Goal: Task Accomplishment & Management: Manage account settings

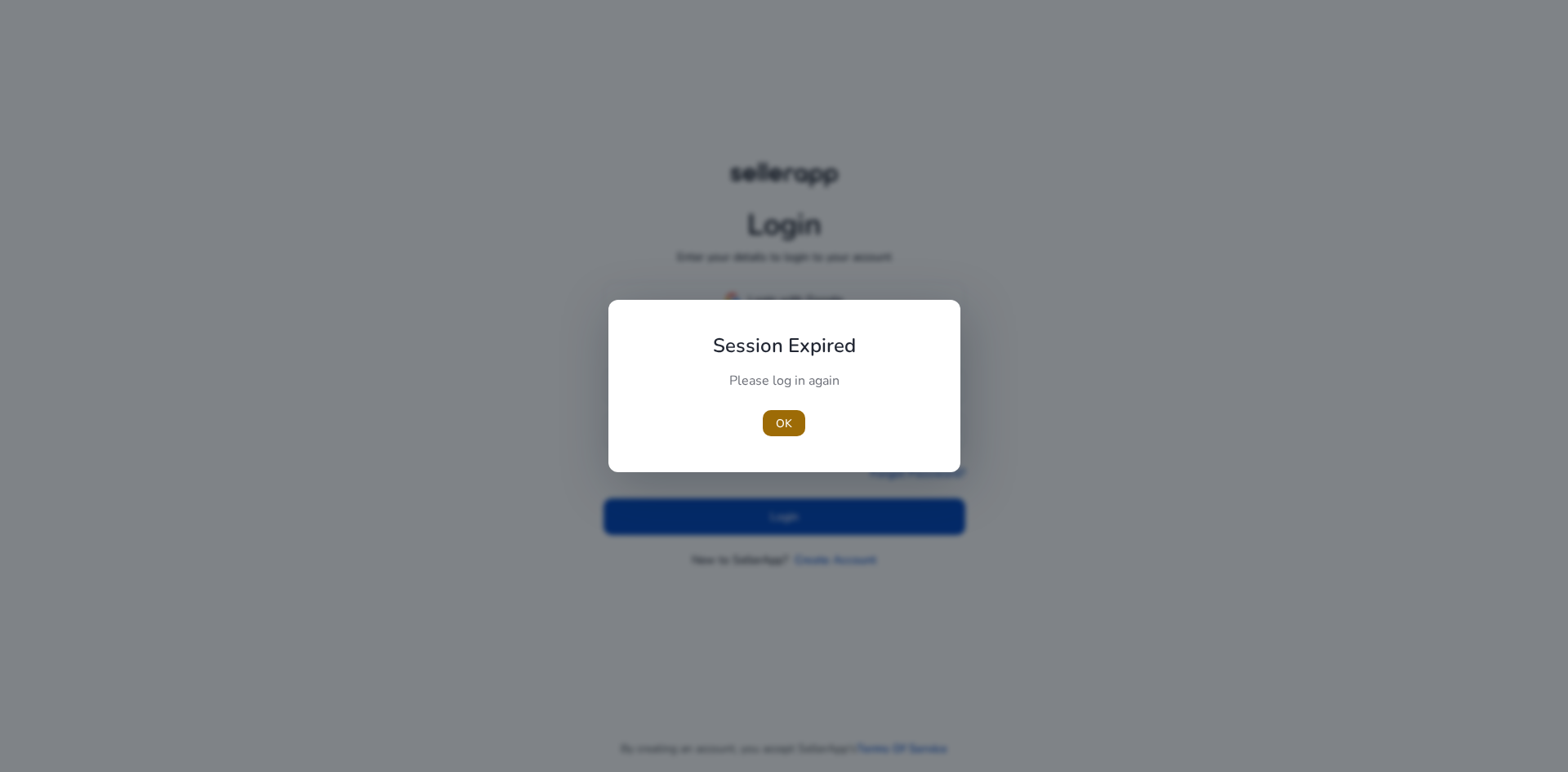
type input "**********"
click at [789, 422] on span "OK" at bounding box center [784, 423] width 16 height 17
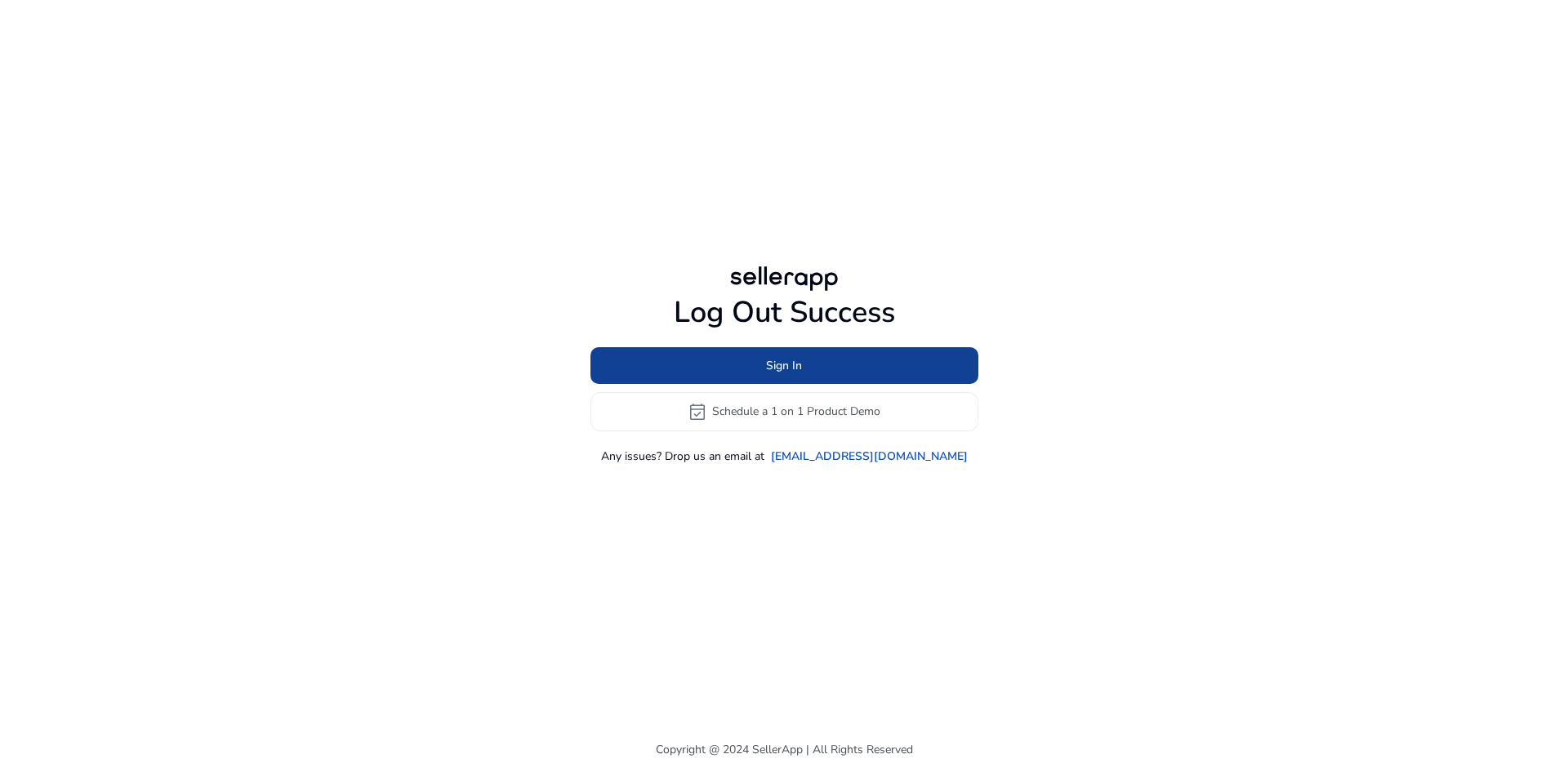
click at [795, 354] on span at bounding box center [784, 365] width 388 height 39
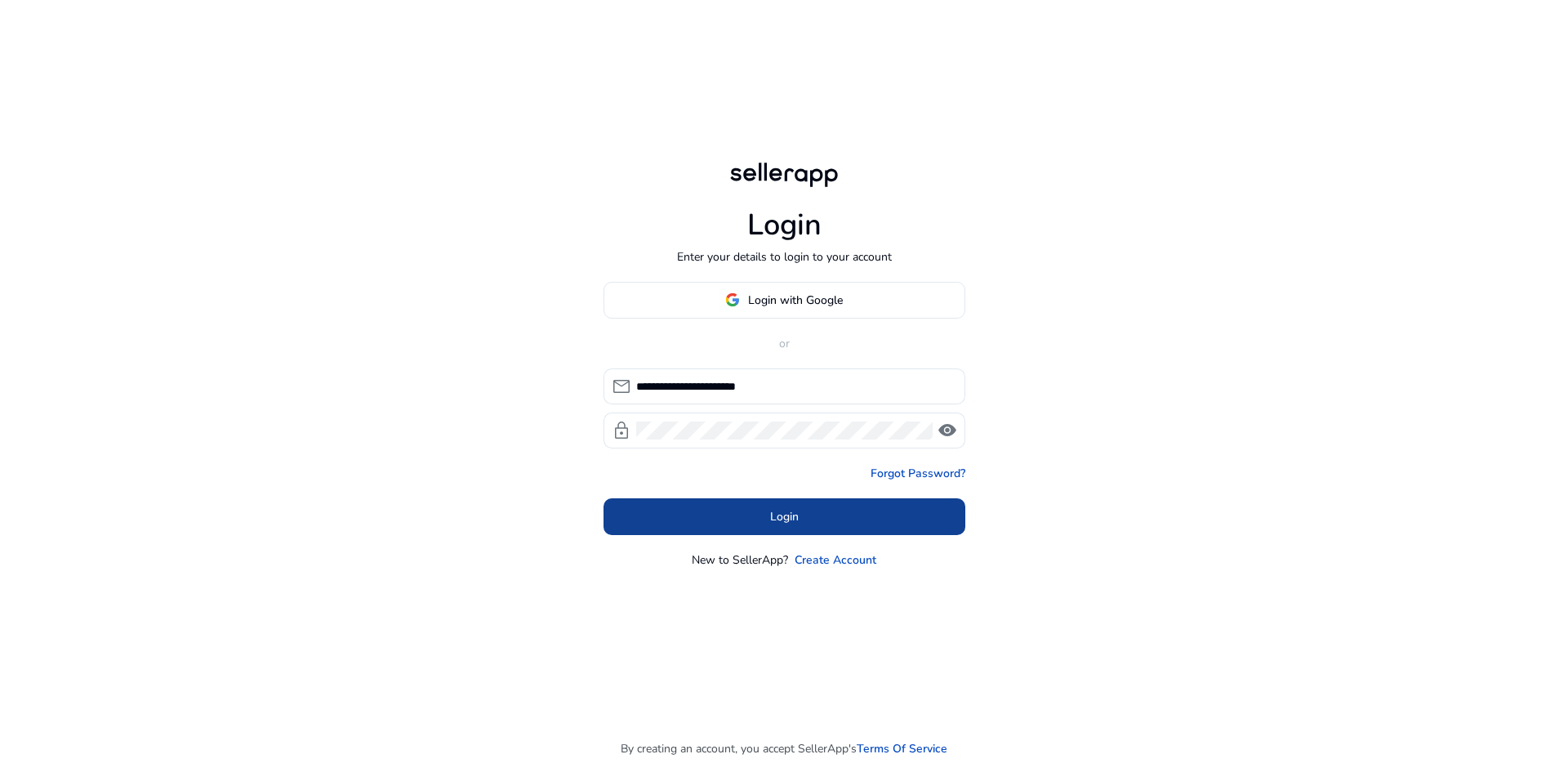
click at [787, 519] on span "Login" at bounding box center [784, 517] width 29 height 17
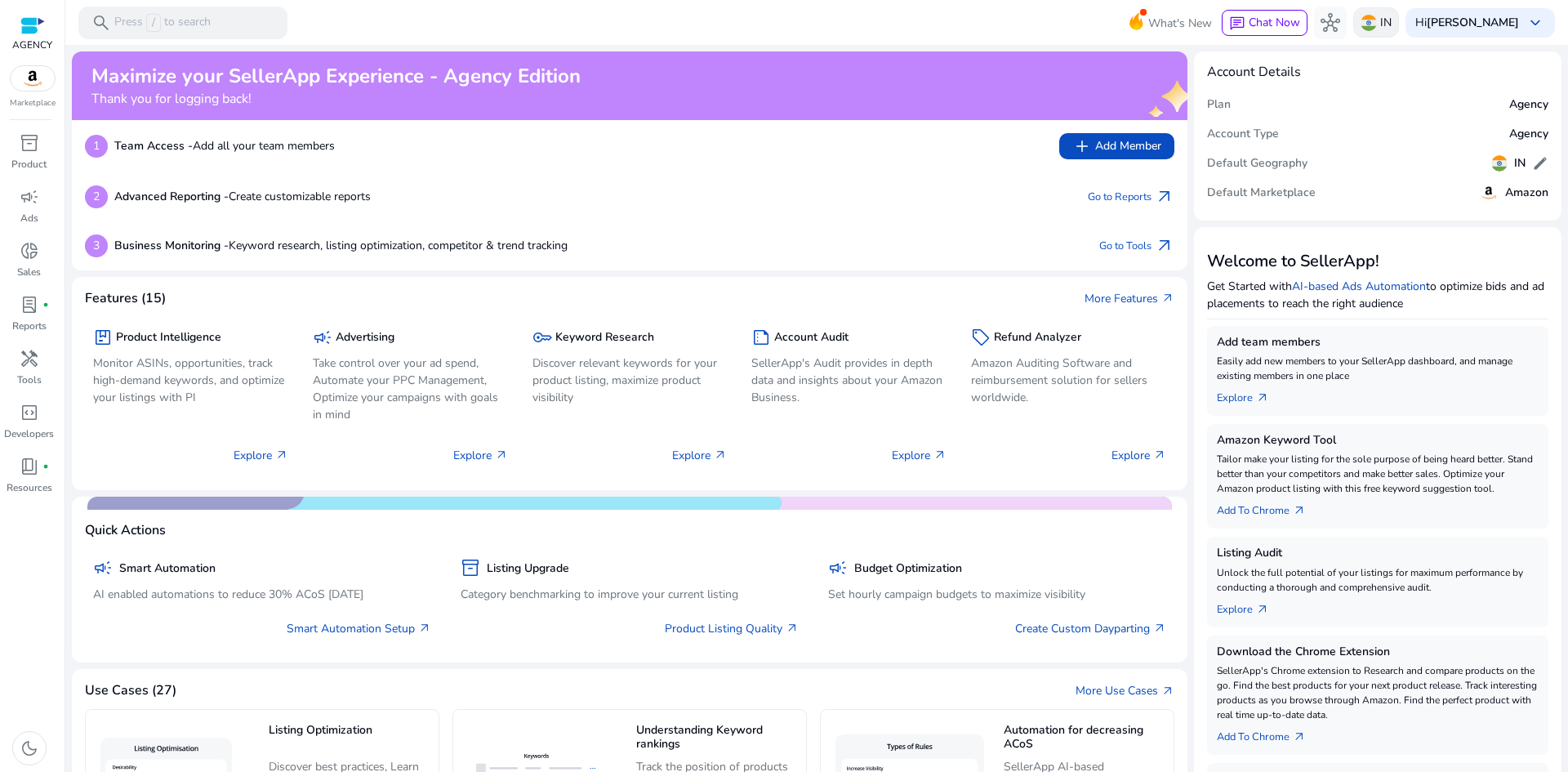
click at [1391, 13] on p "IN" at bounding box center [1386, 23] width 12 height 29
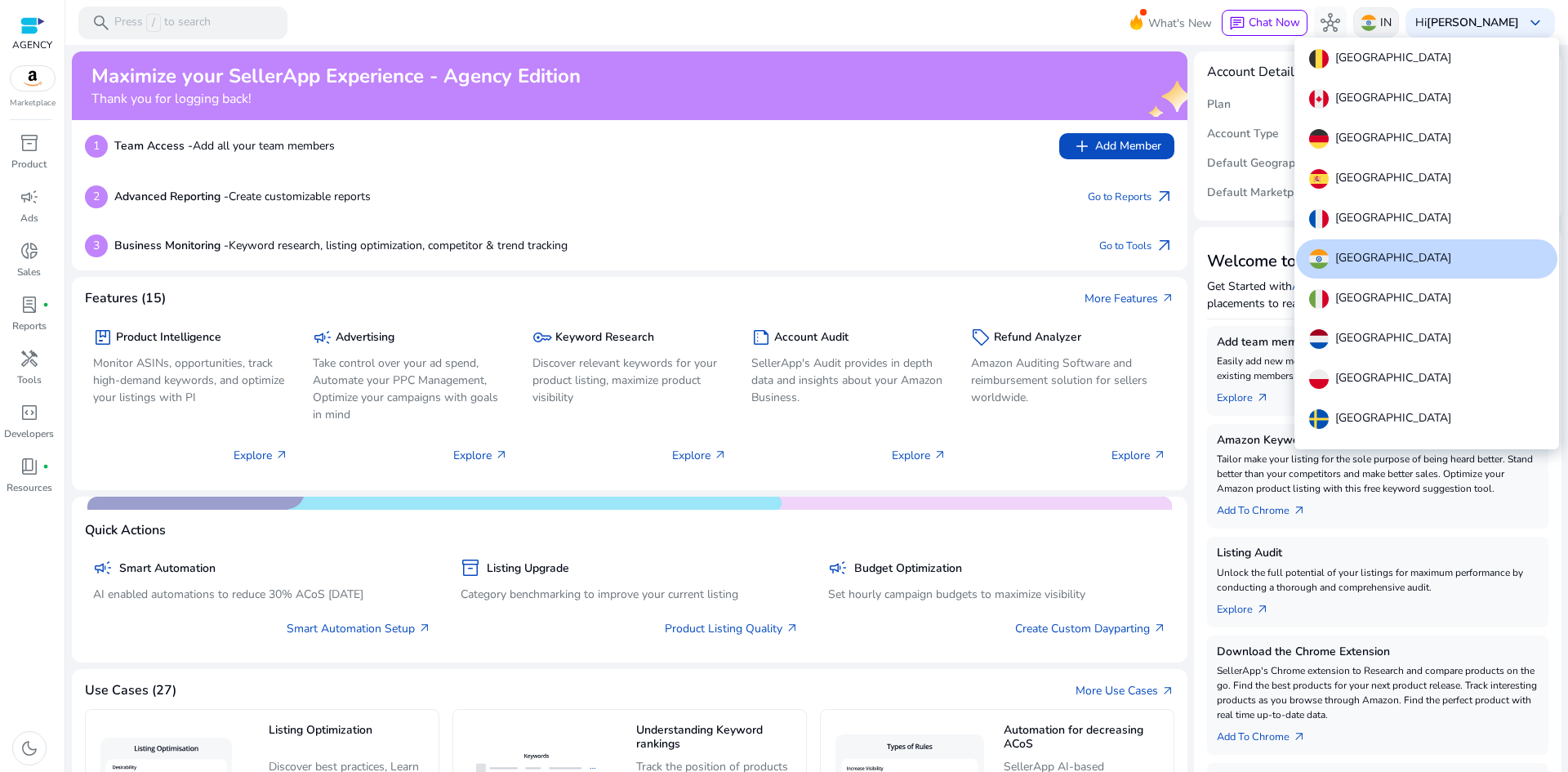
scroll to position [101, 0]
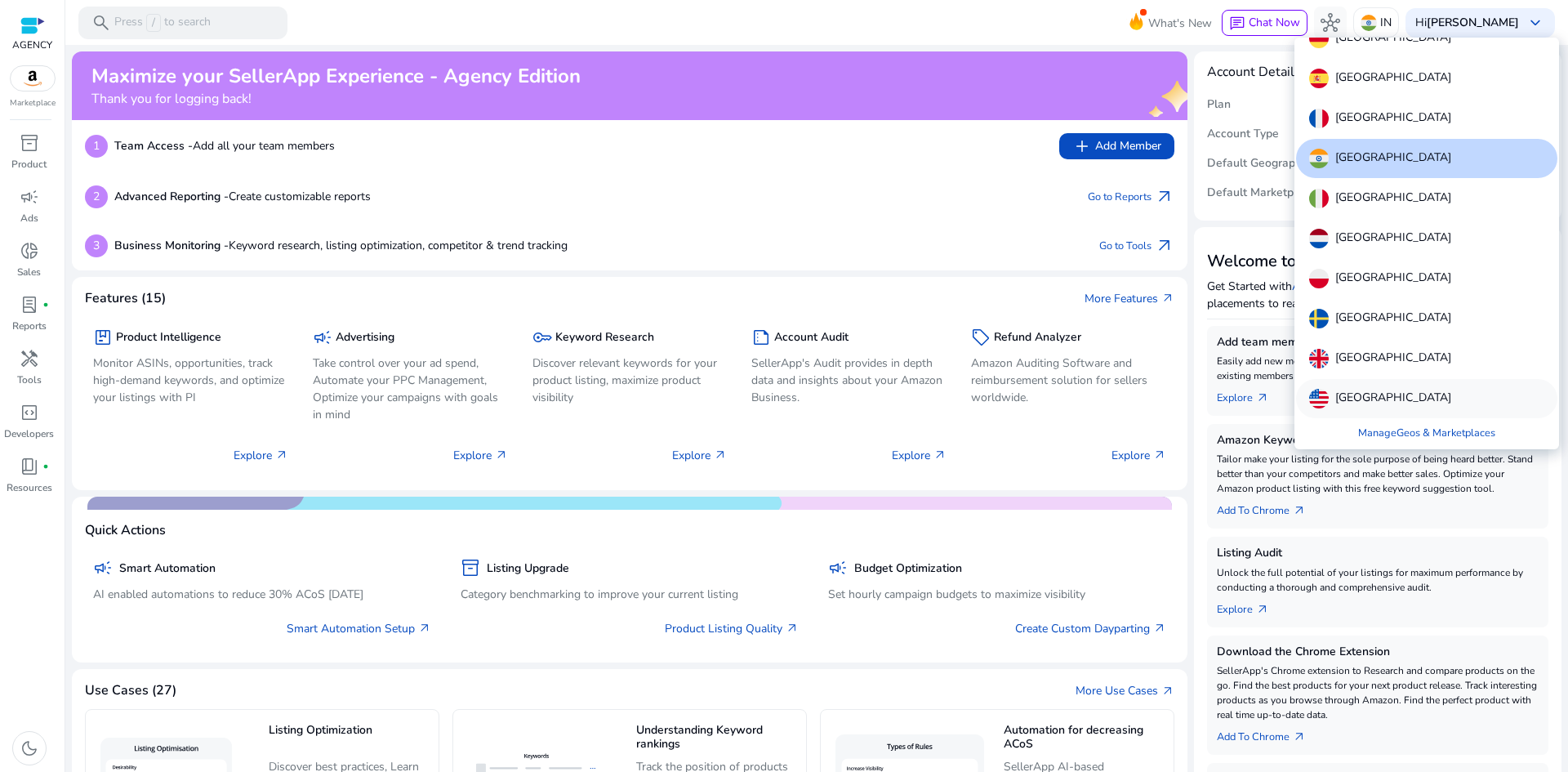
click at [1379, 385] on div "[GEOGRAPHIC_DATA]" at bounding box center [1427, 398] width 261 height 39
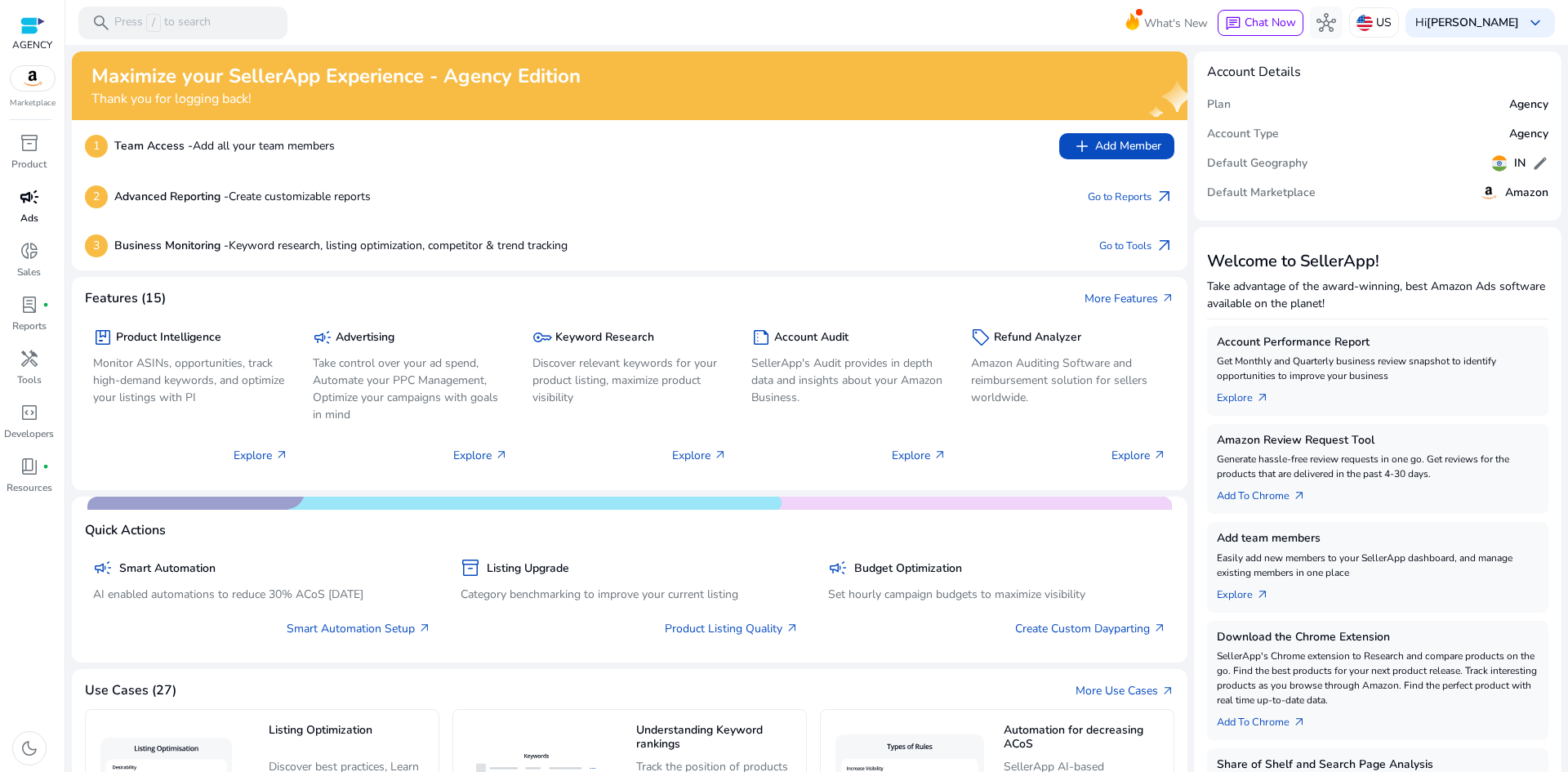
click at [30, 214] on p "Ads" at bounding box center [29, 217] width 18 height 14
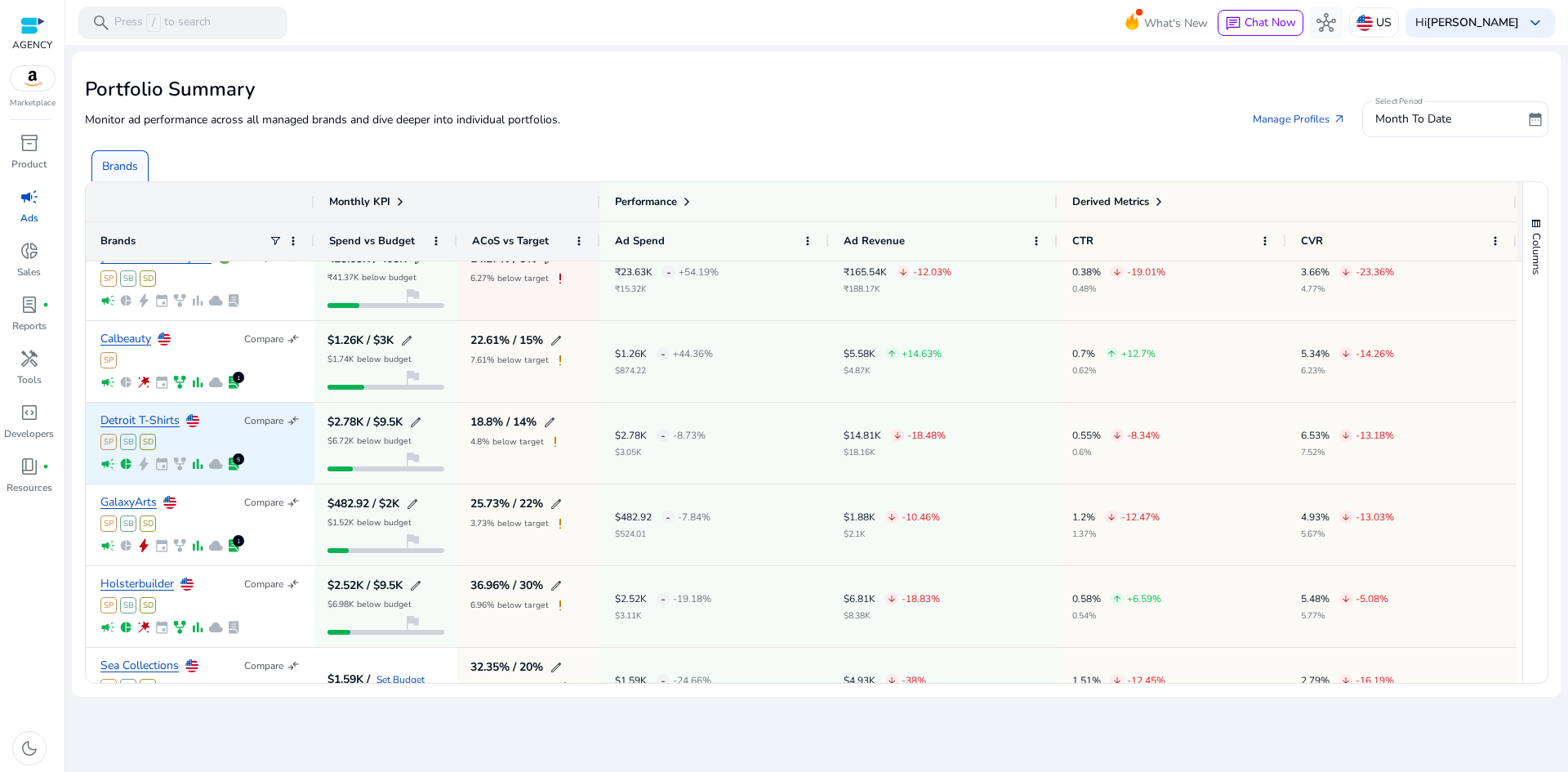
scroll to position [232, 0]
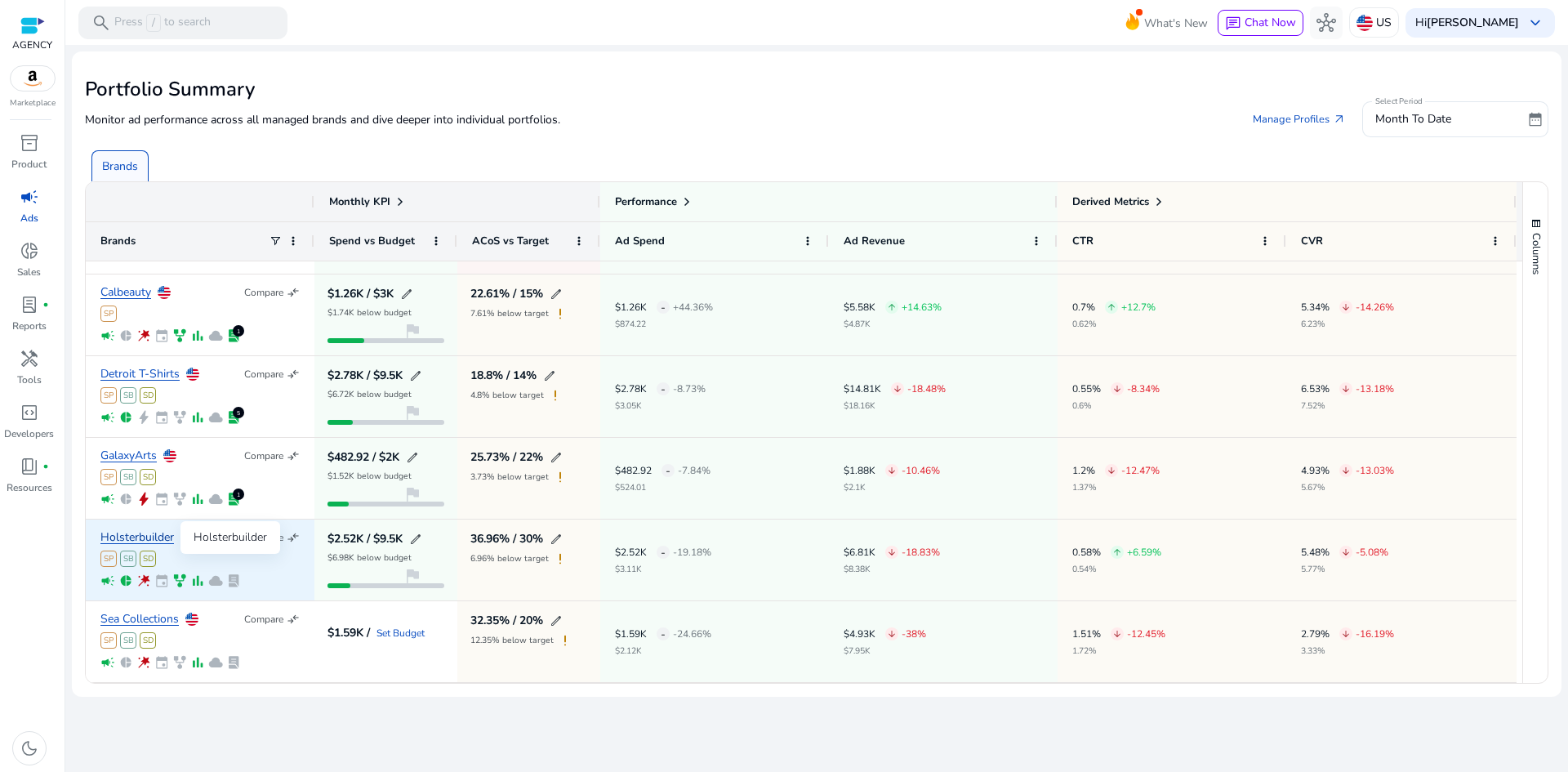
click at [125, 536] on link "Holsterbuilder" at bounding box center [137, 538] width 74 height 12
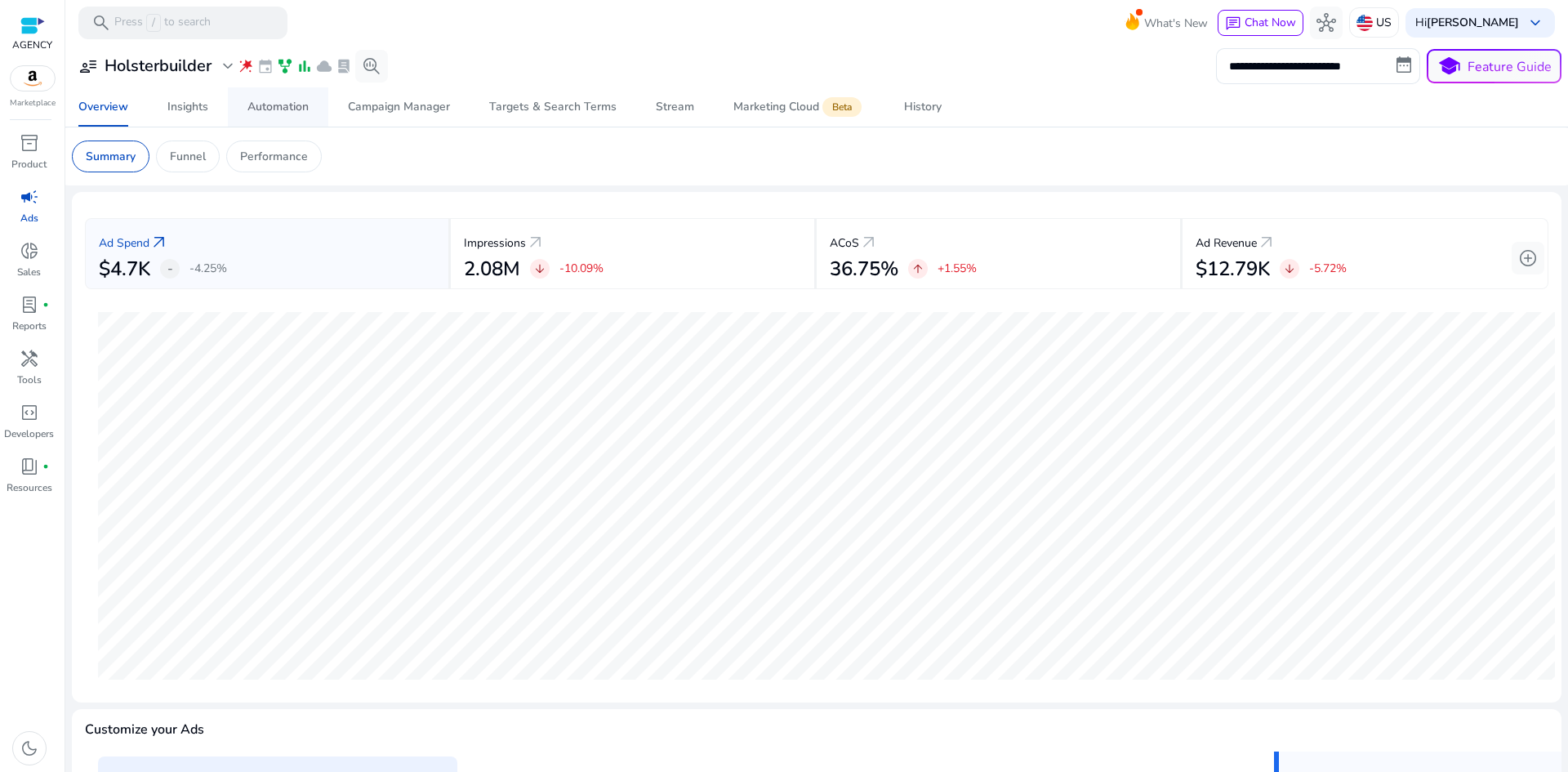
click at [287, 109] on div "Automation" at bounding box center [278, 107] width 61 height 12
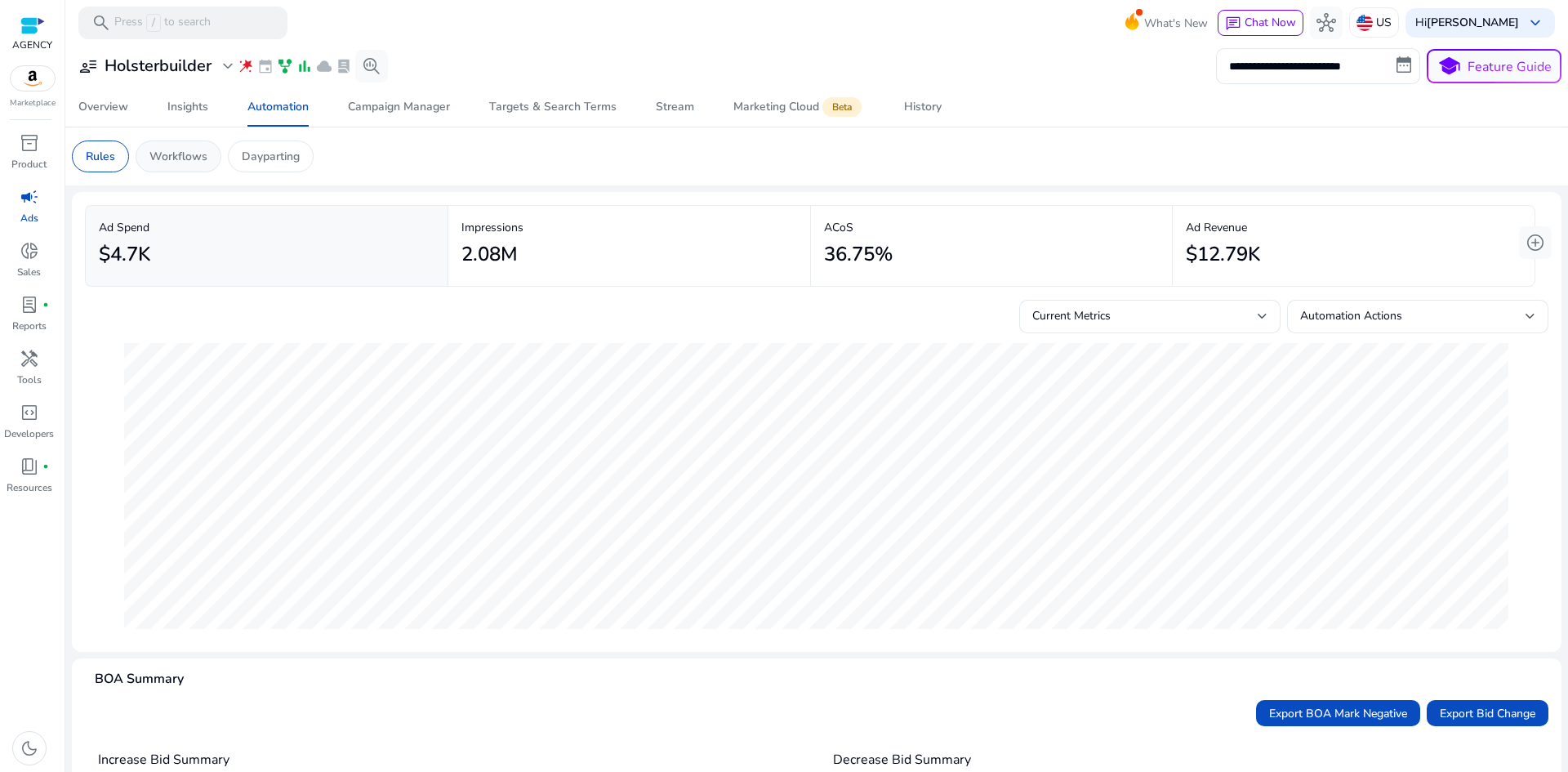
click at [193, 153] on p "Workflows" at bounding box center [179, 157] width 58 height 17
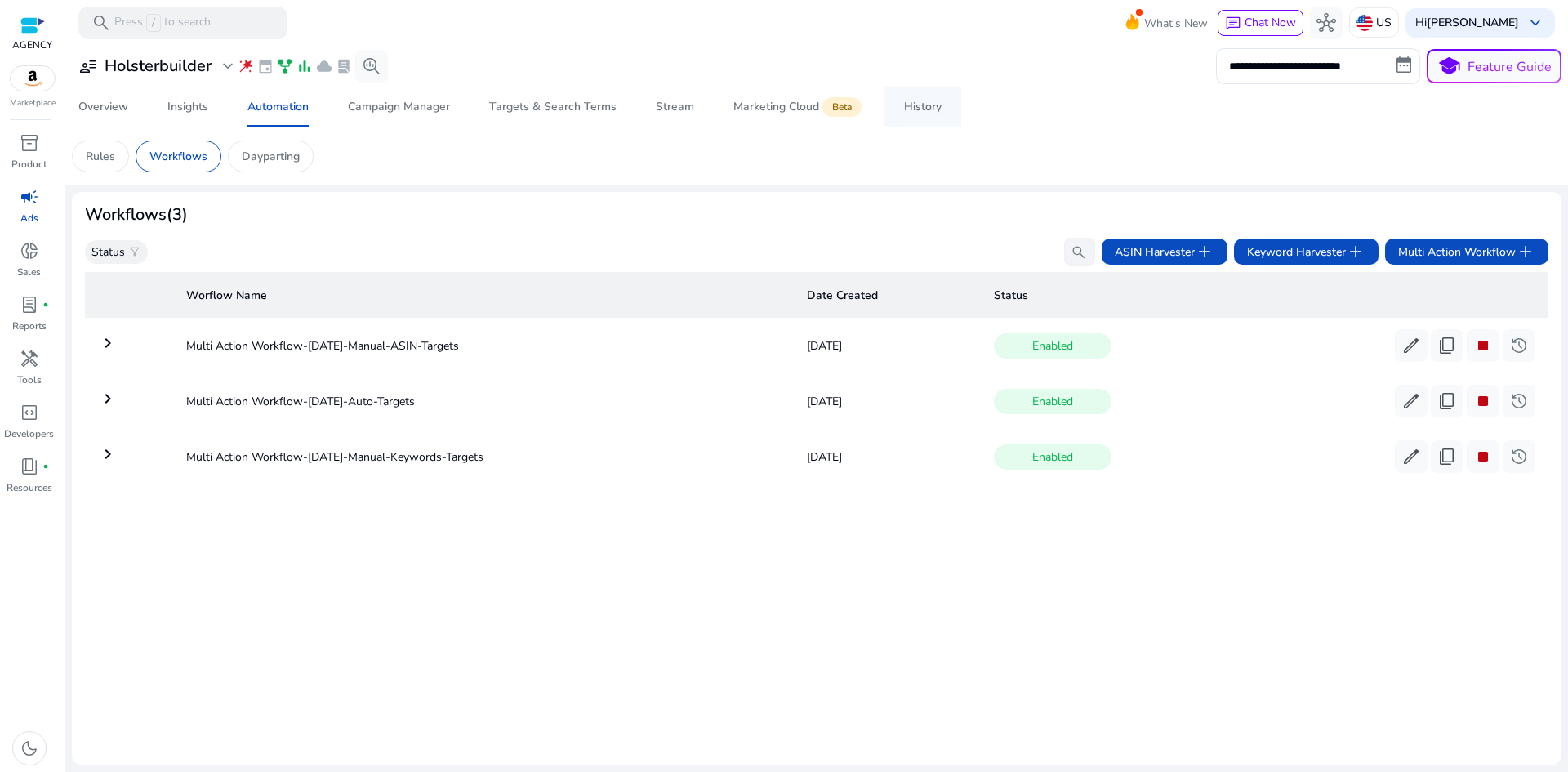
click at [939, 116] on span "History" at bounding box center [923, 107] width 37 height 39
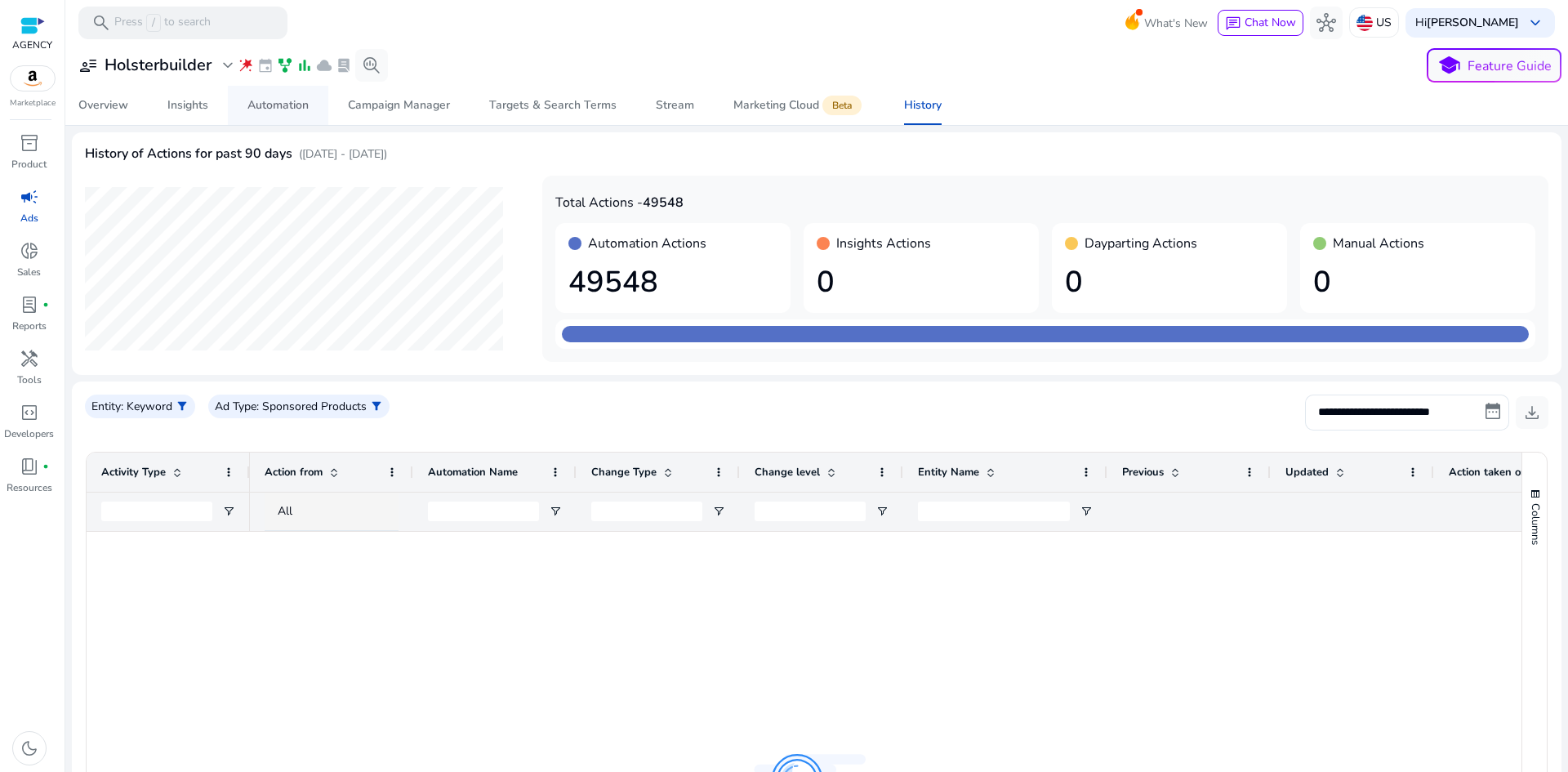
click at [277, 106] on div "Automation" at bounding box center [278, 106] width 61 height 12
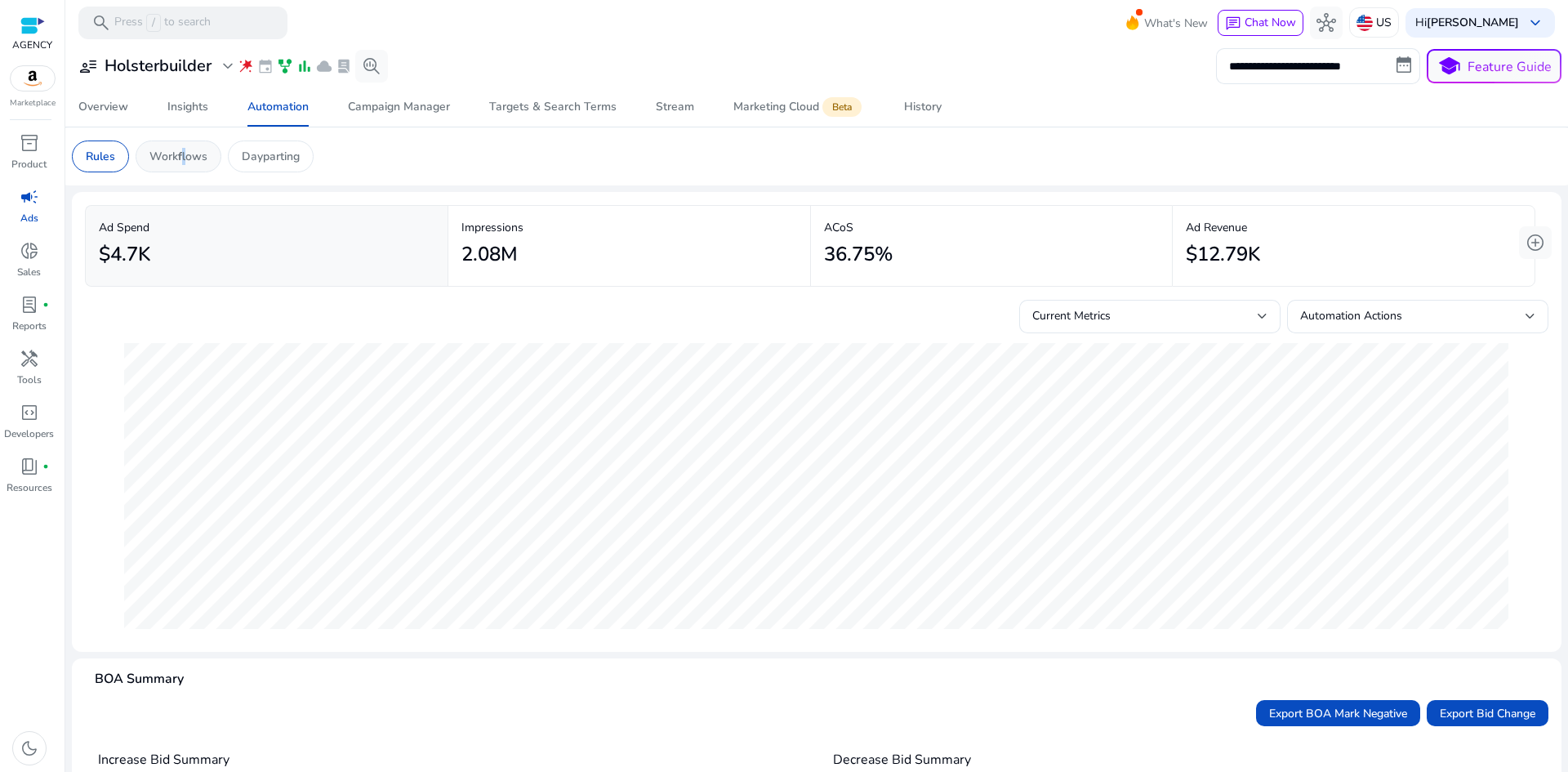
click at [178, 159] on p "Workflows" at bounding box center [179, 157] width 58 height 17
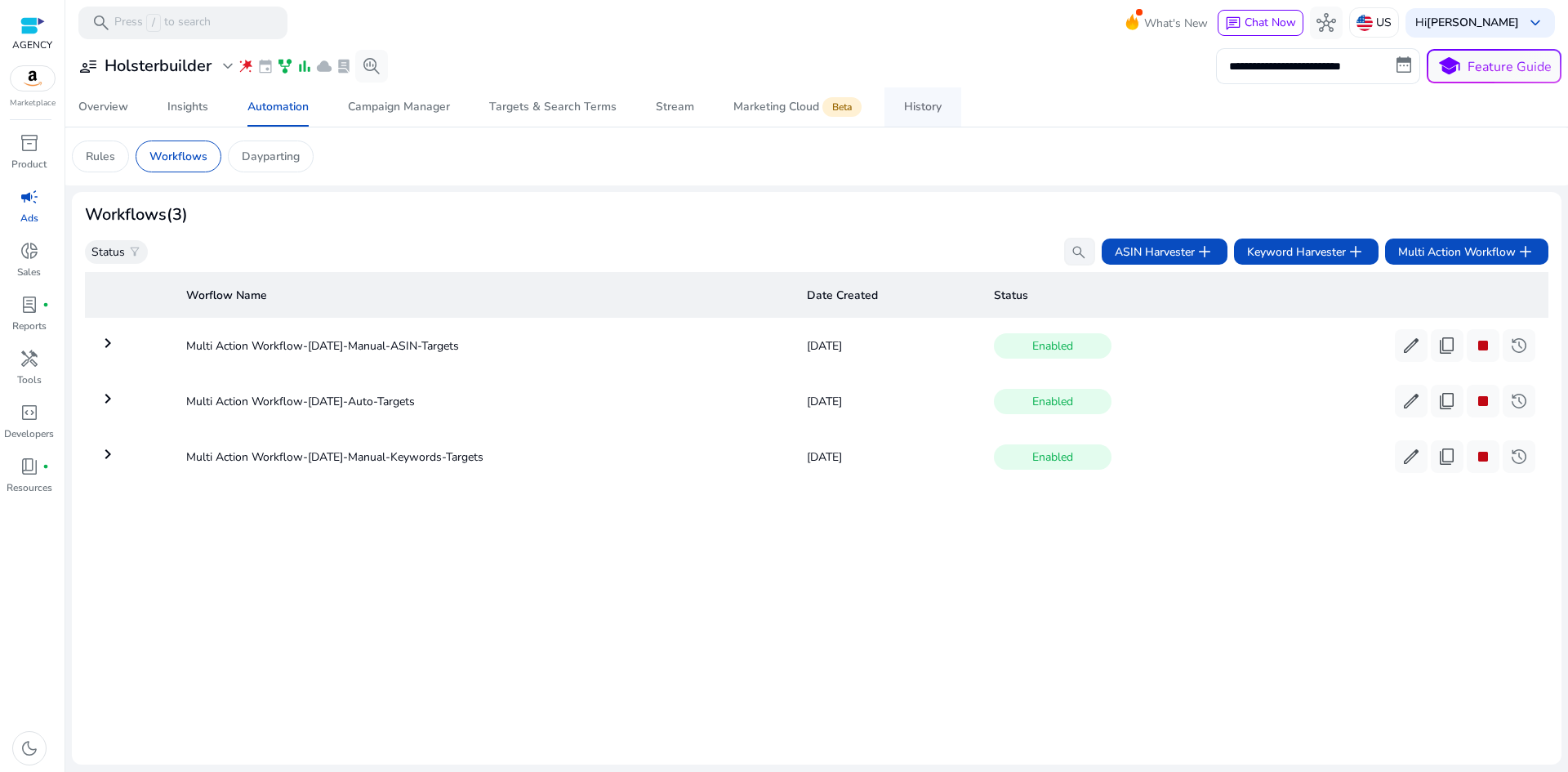
click at [910, 110] on div "History" at bounding box center [923, 107] width 37 height 12
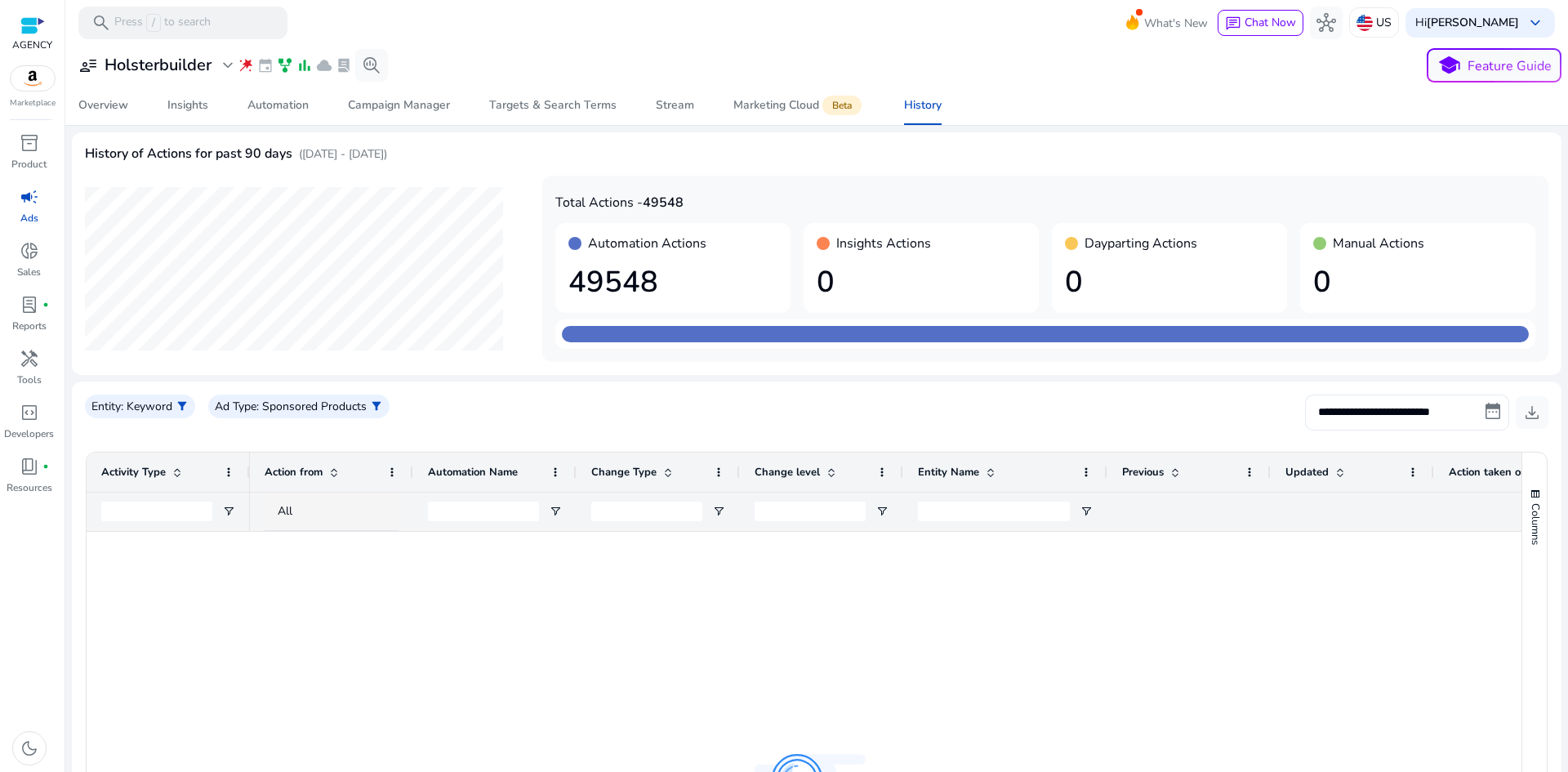
click at [1401, 405] on input "**********" at bounding box center [1407, 412] width 205 height 36
select select "*"
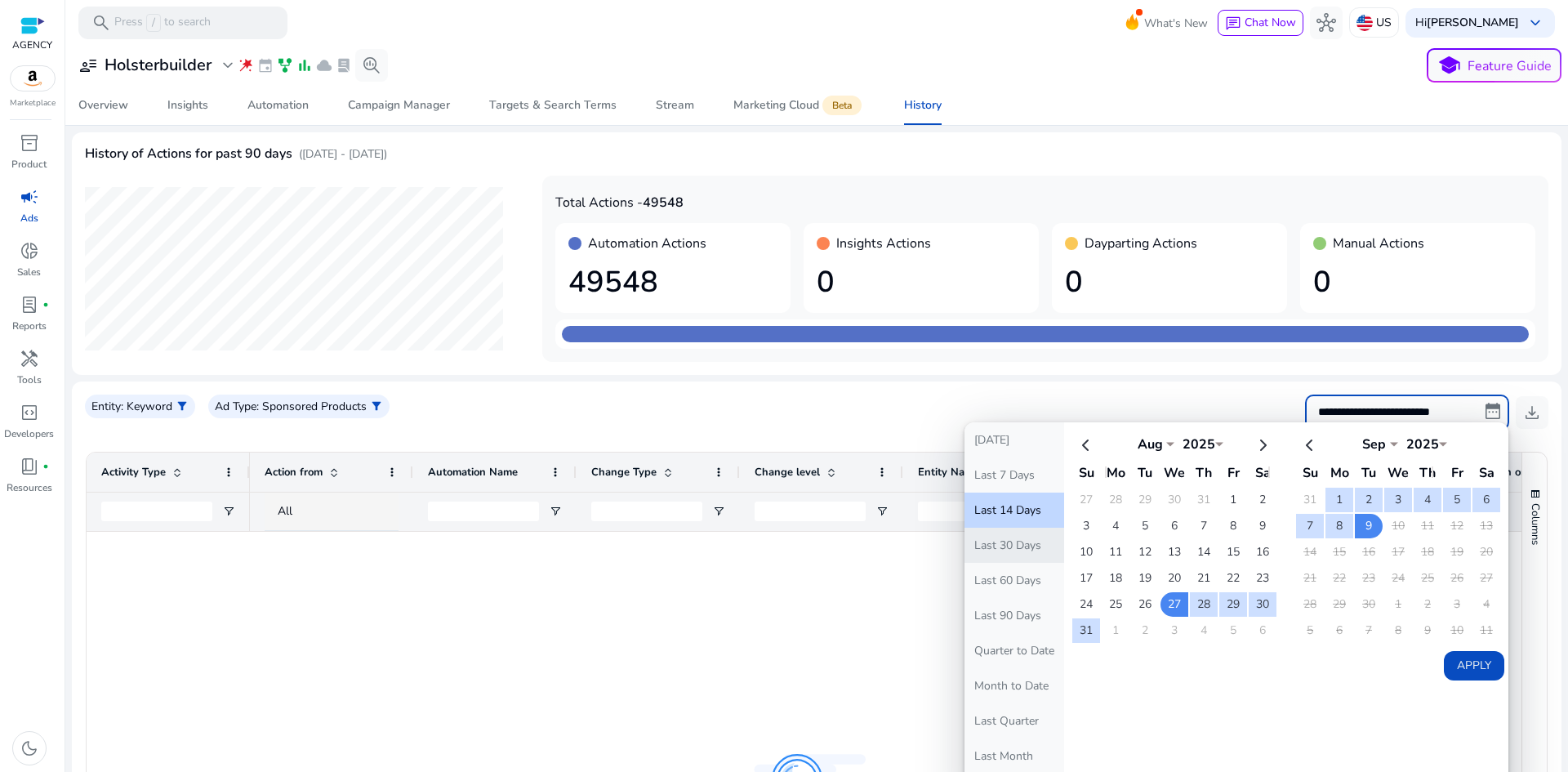
click at [1011, 543] on button "Last 30 Days" at bounding box center [1015, 544] width 100 height 36
type input "**********"
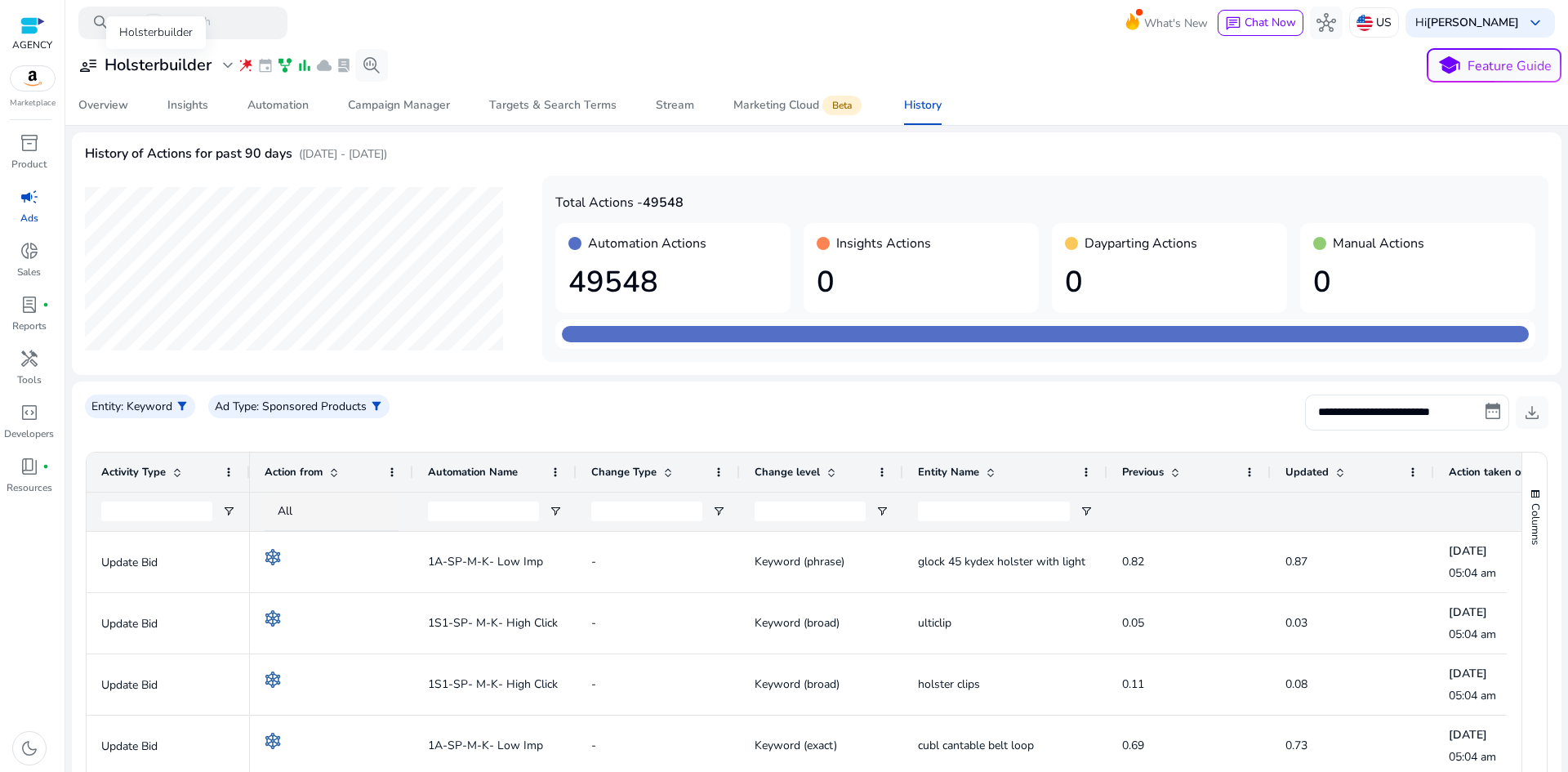
click at [217, 62] on div "user_attributes Holsterbuilder expand_more" at bounding box center [158, 65] width 159 height 19
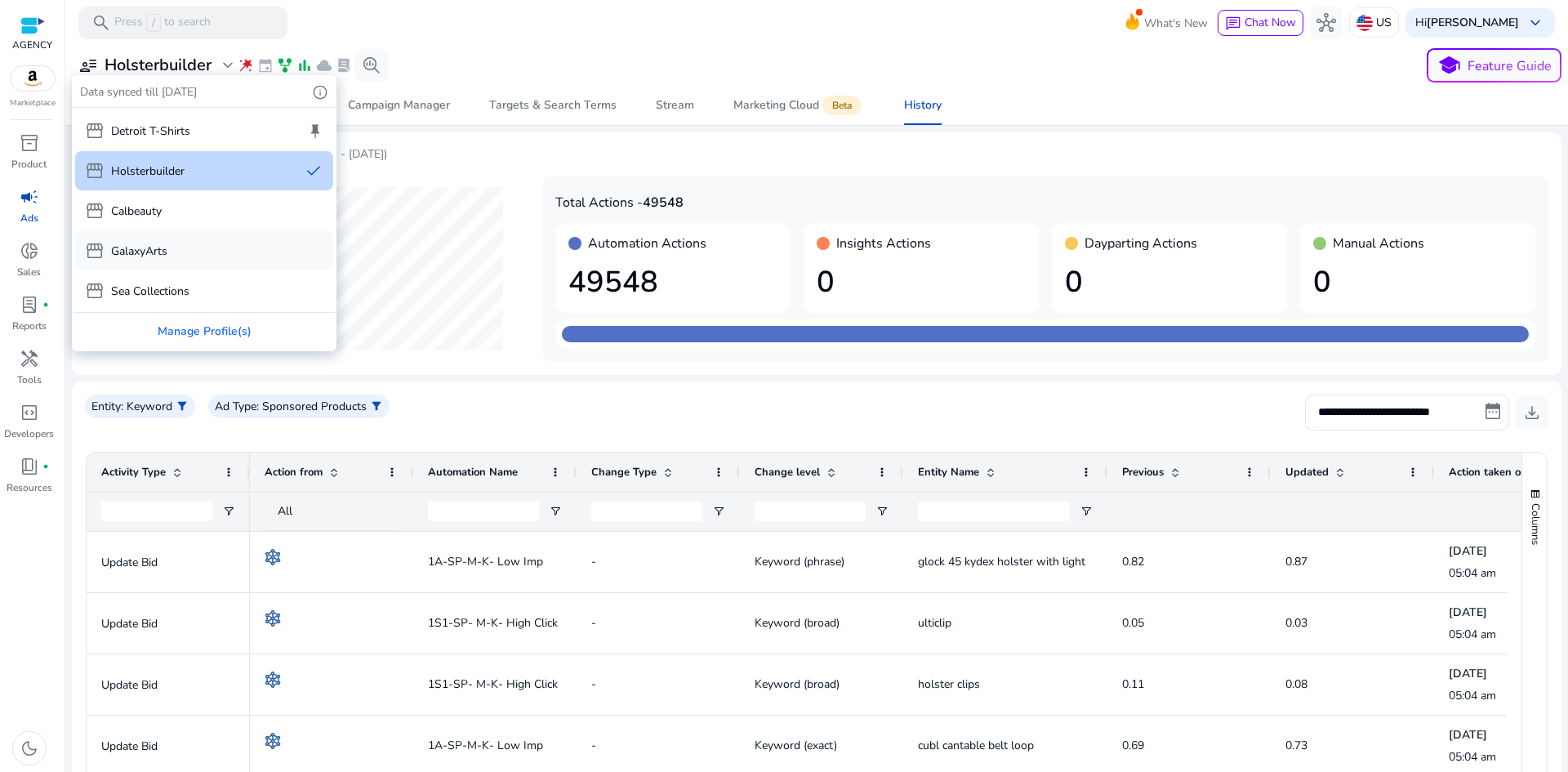
click at [174, 245] on div "storefront GalaxyArts" at bounding box center [204, 251] width 258 height 39
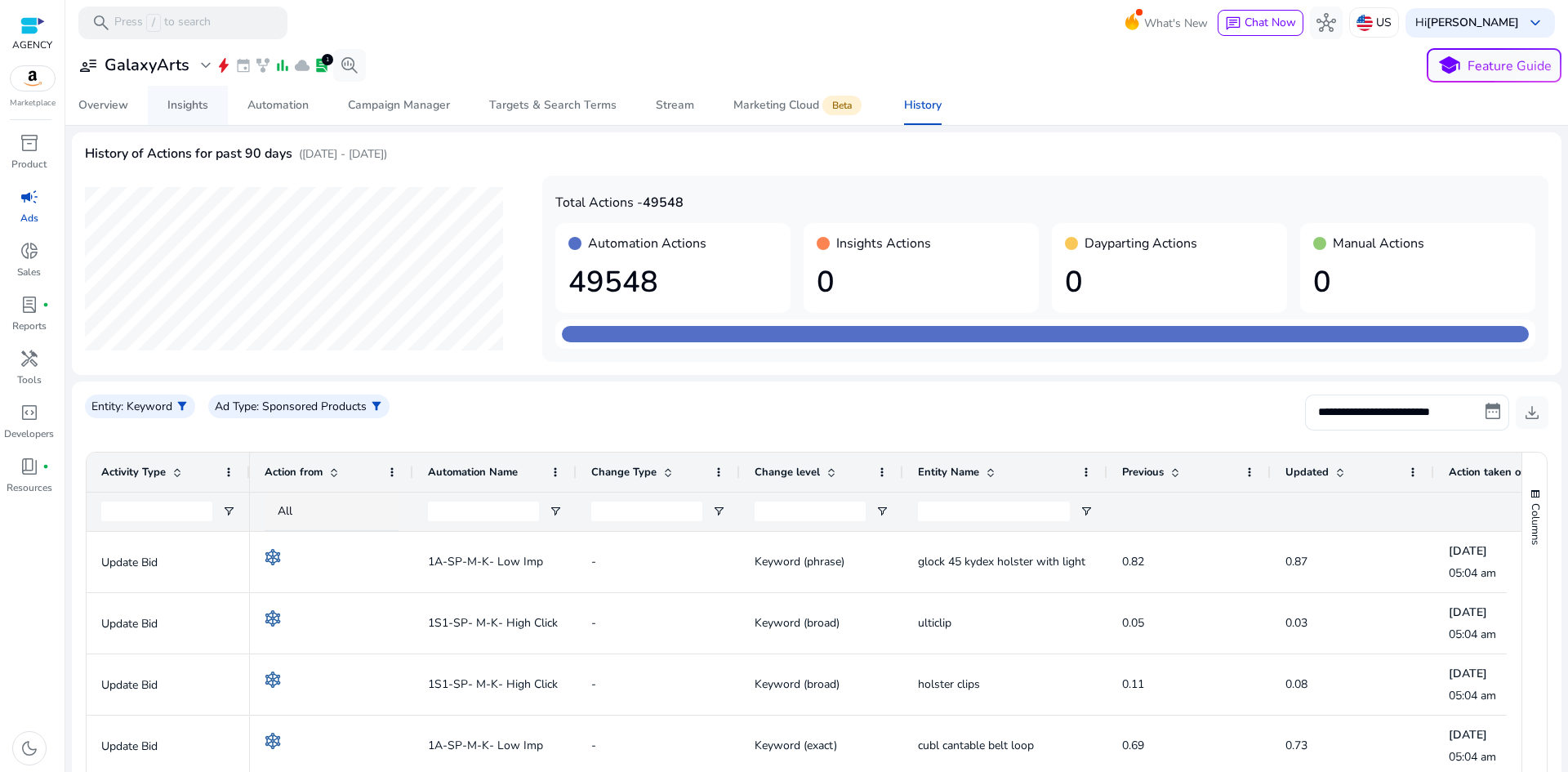
click at [168, 105] on div "Insights" at bounding box center [187, 106] width 41 height 12
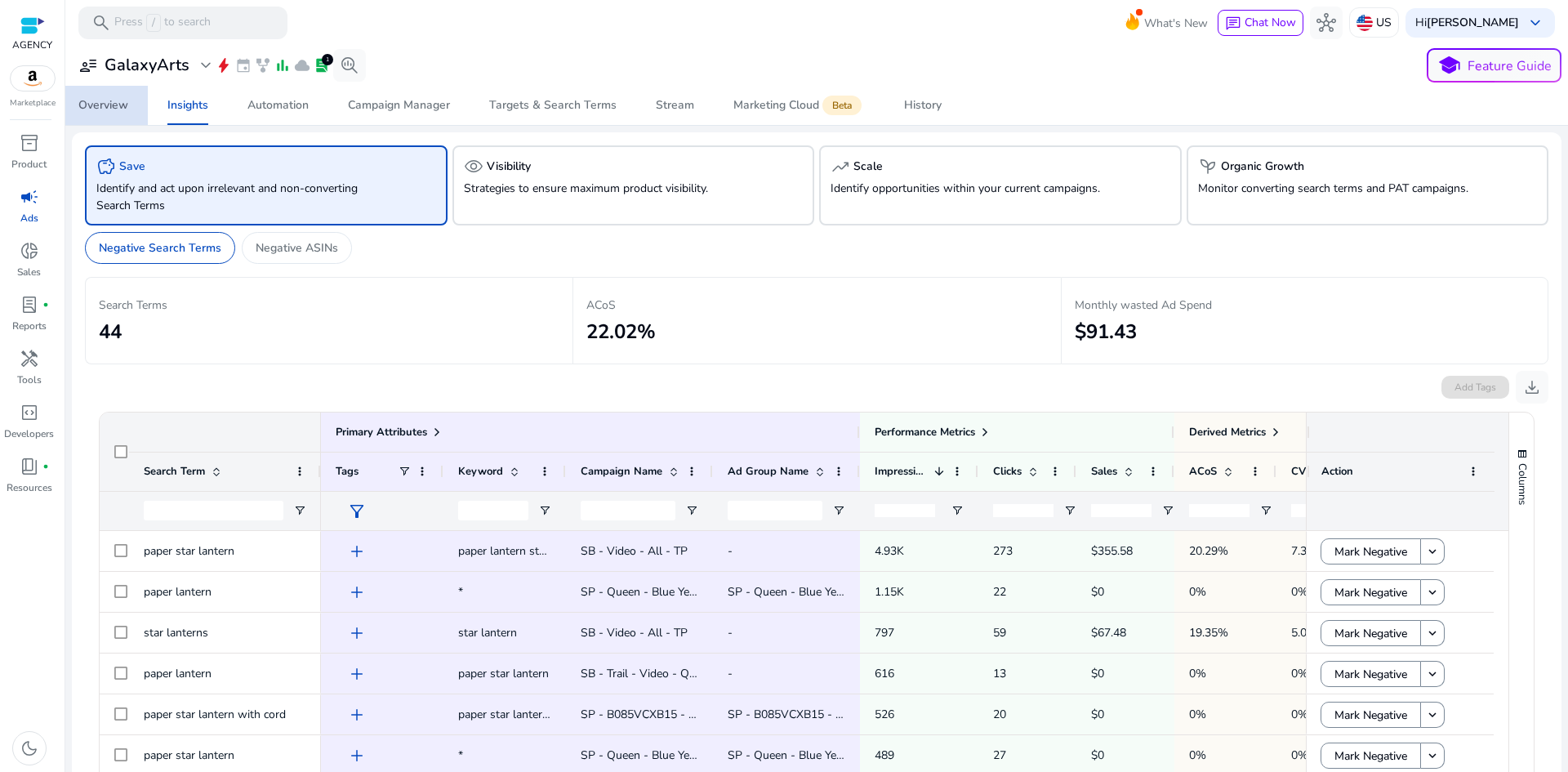
click at [117, 105] on div "Overview" at bounding box center [104, 106] width 50 height 12
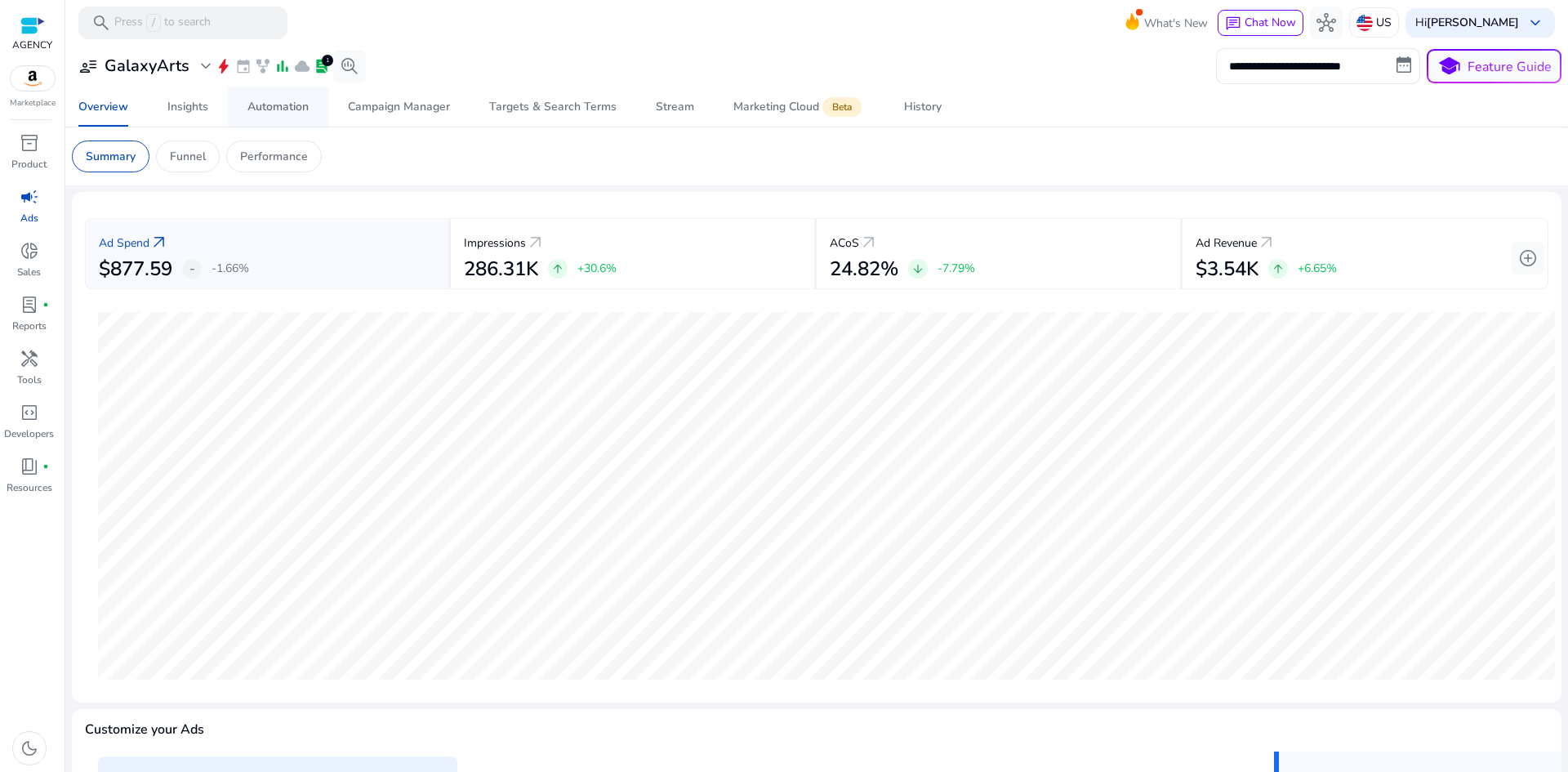
click at [283, 112] on div "Automation" at bounding box center [278, 107] width 61 height 12
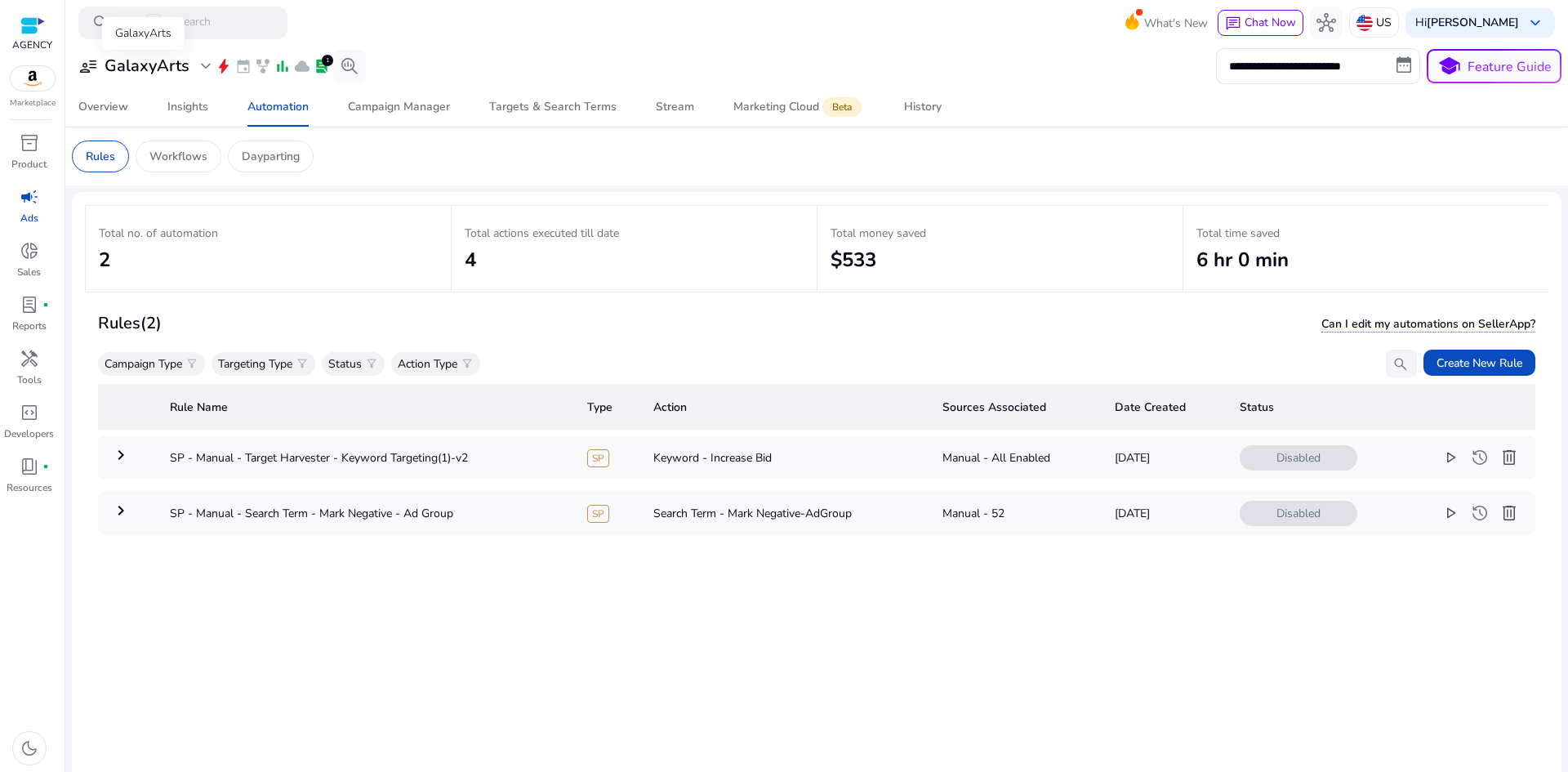
click at [159, 74] on h3 "GalaxyArts" at bounding box center [147, 66] width 84 height 19
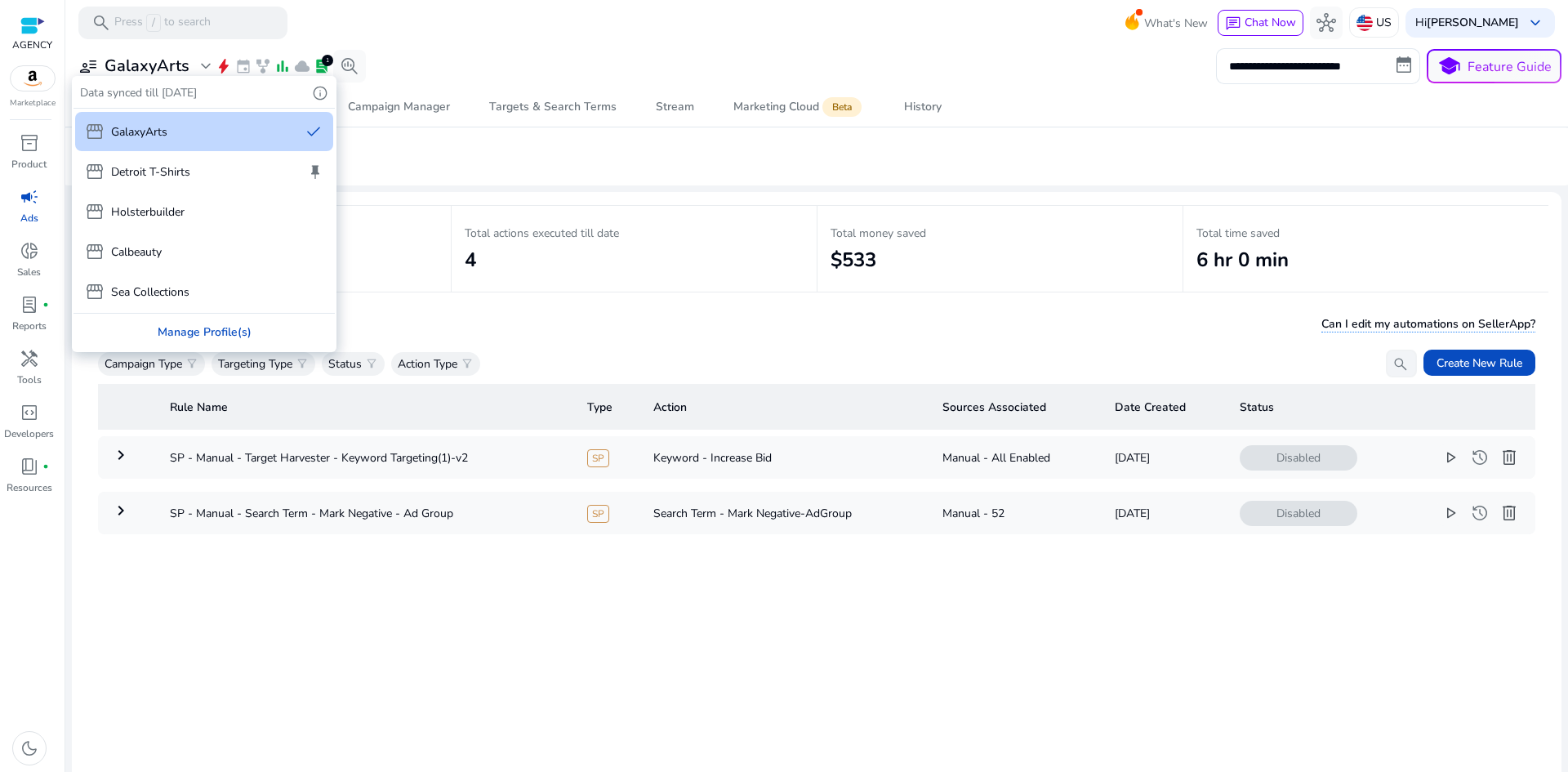
click at [210, 333] on div "Manage Profile(s)" at bounding box center [205, 332] width 261 height 36
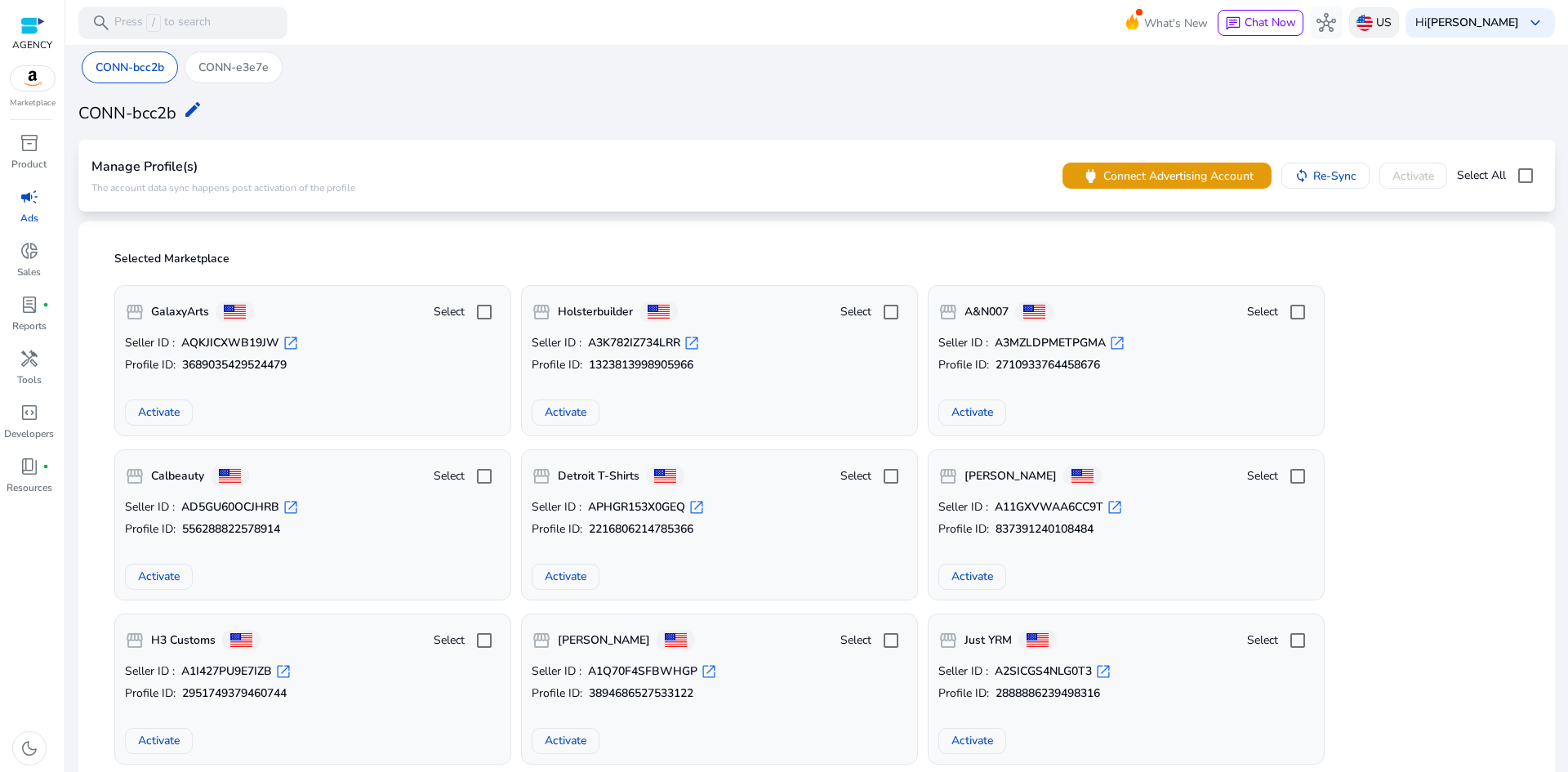
click at [1373, 17] on img at bounding box center [1364, 22] width 16 height 16
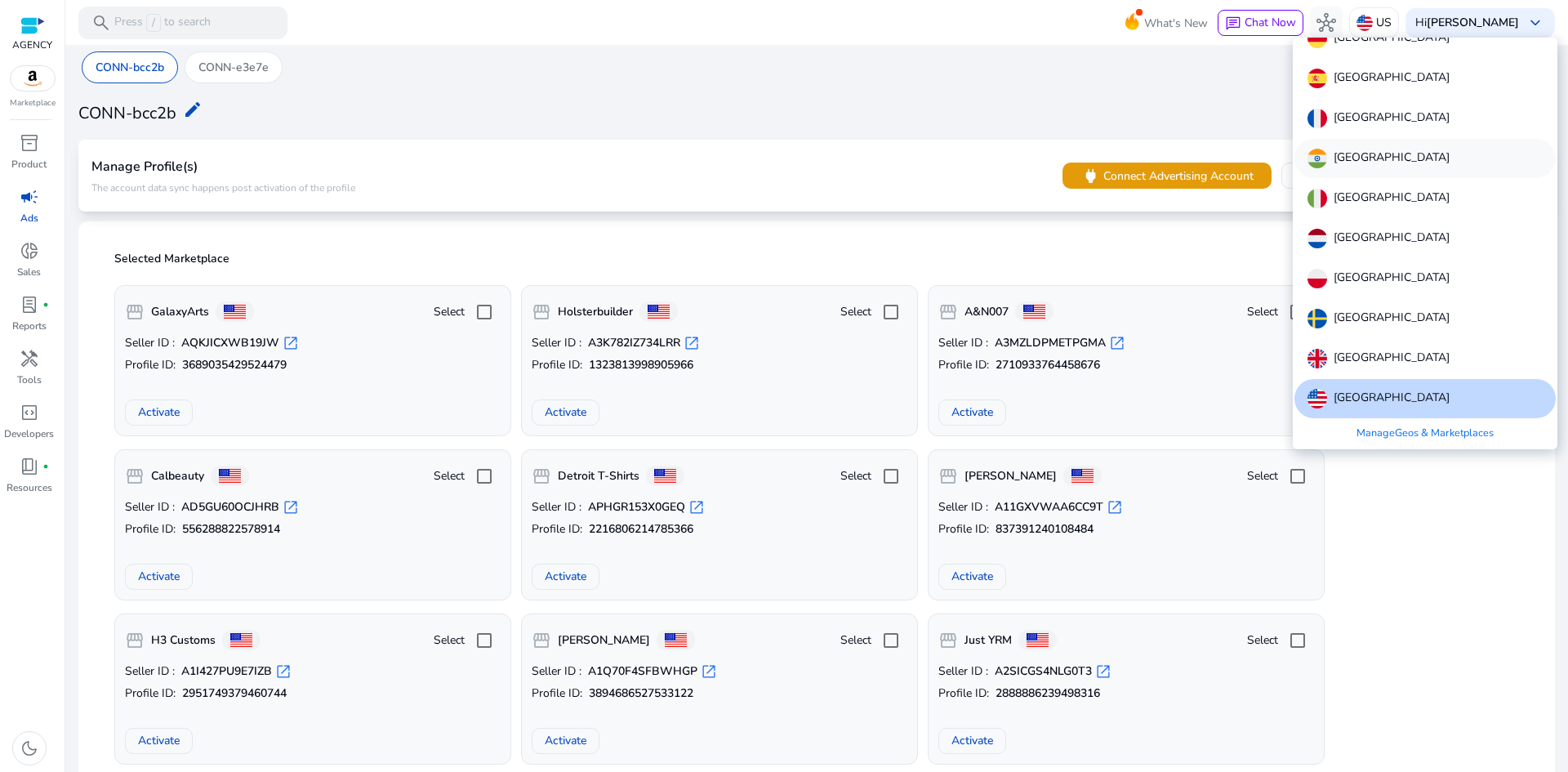
scroll to position [19, 0]
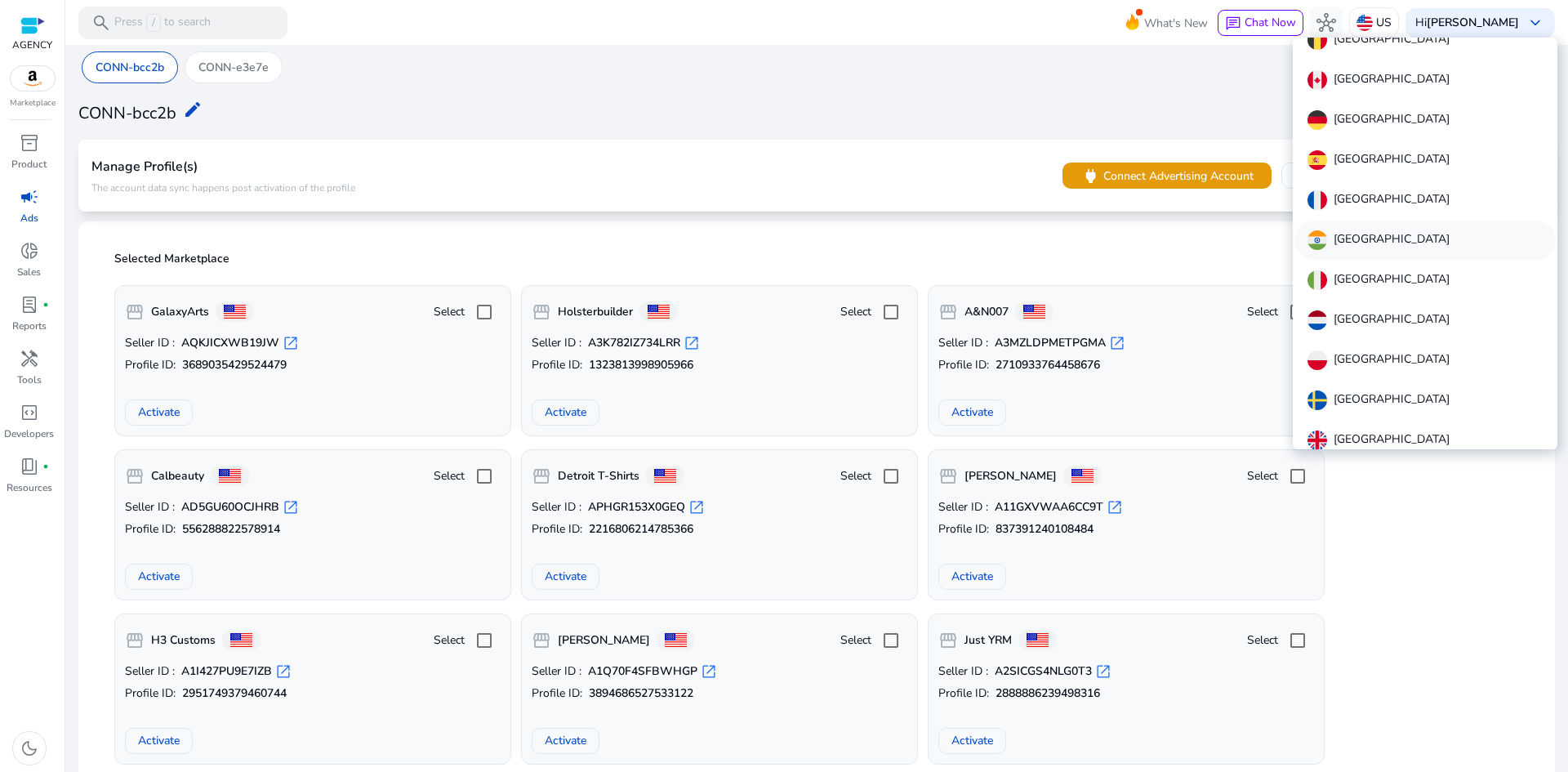
click at [1370, 230] on div "[GEOGRAPHIC_DATA]" at bounding box center [1425, 240] width 261 height 39
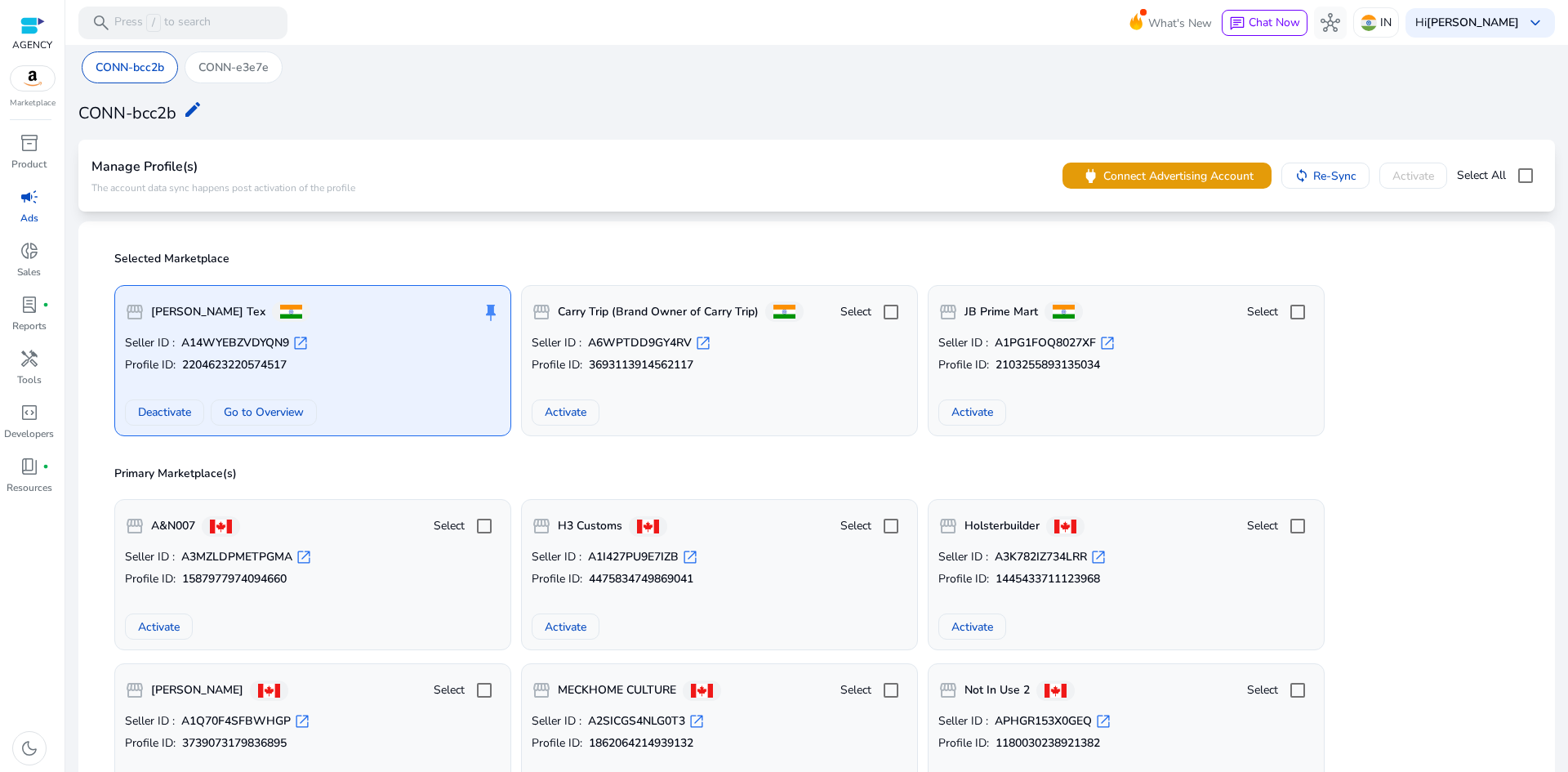
click at [23, 204] on span "campaign" at bounding box center [29, 197] width 19 height 19
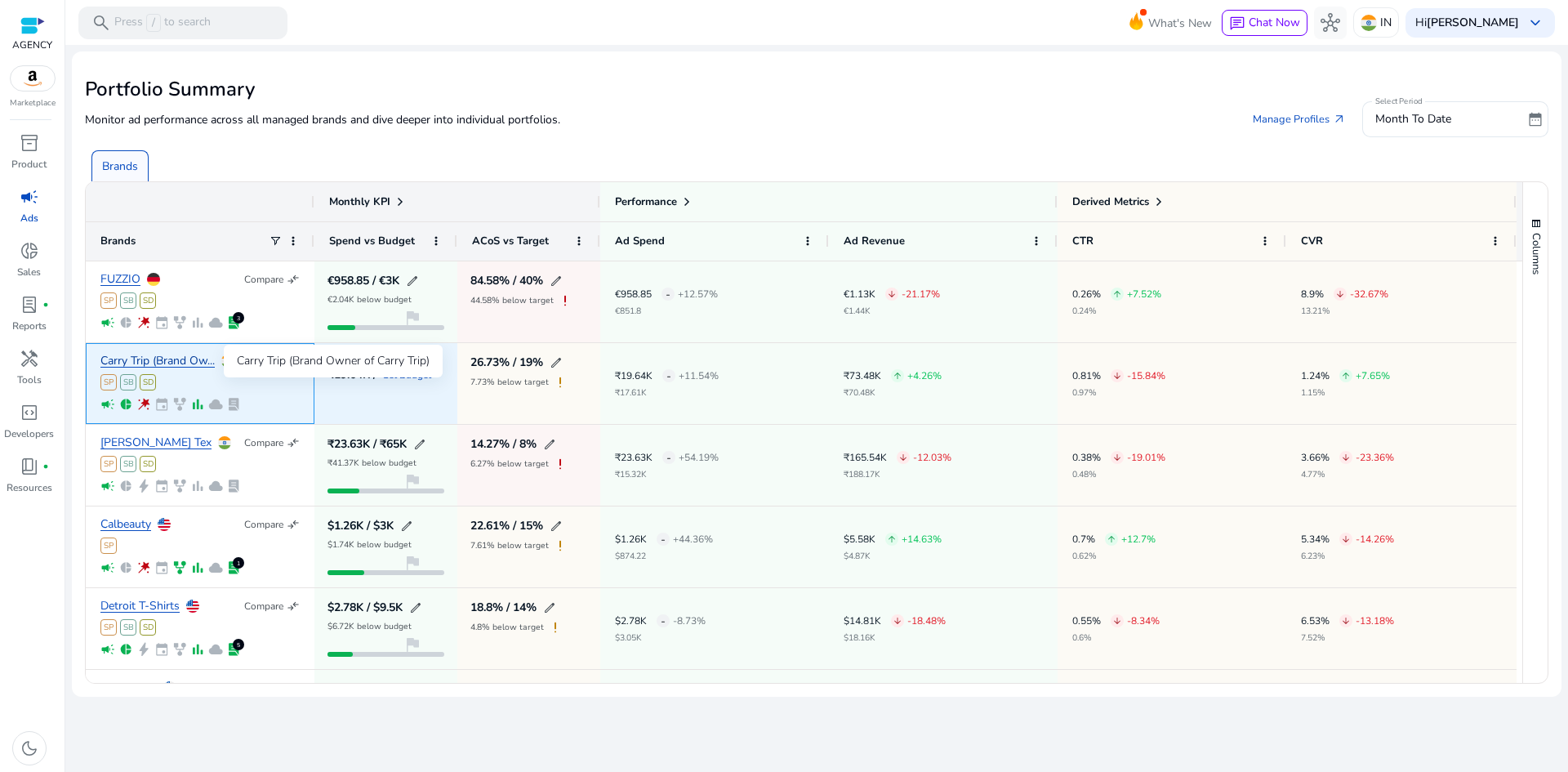
click at [161, 357] on link "Carry Trip (Brand Ow..." at bounding box center [157, 361] width 114 height 12
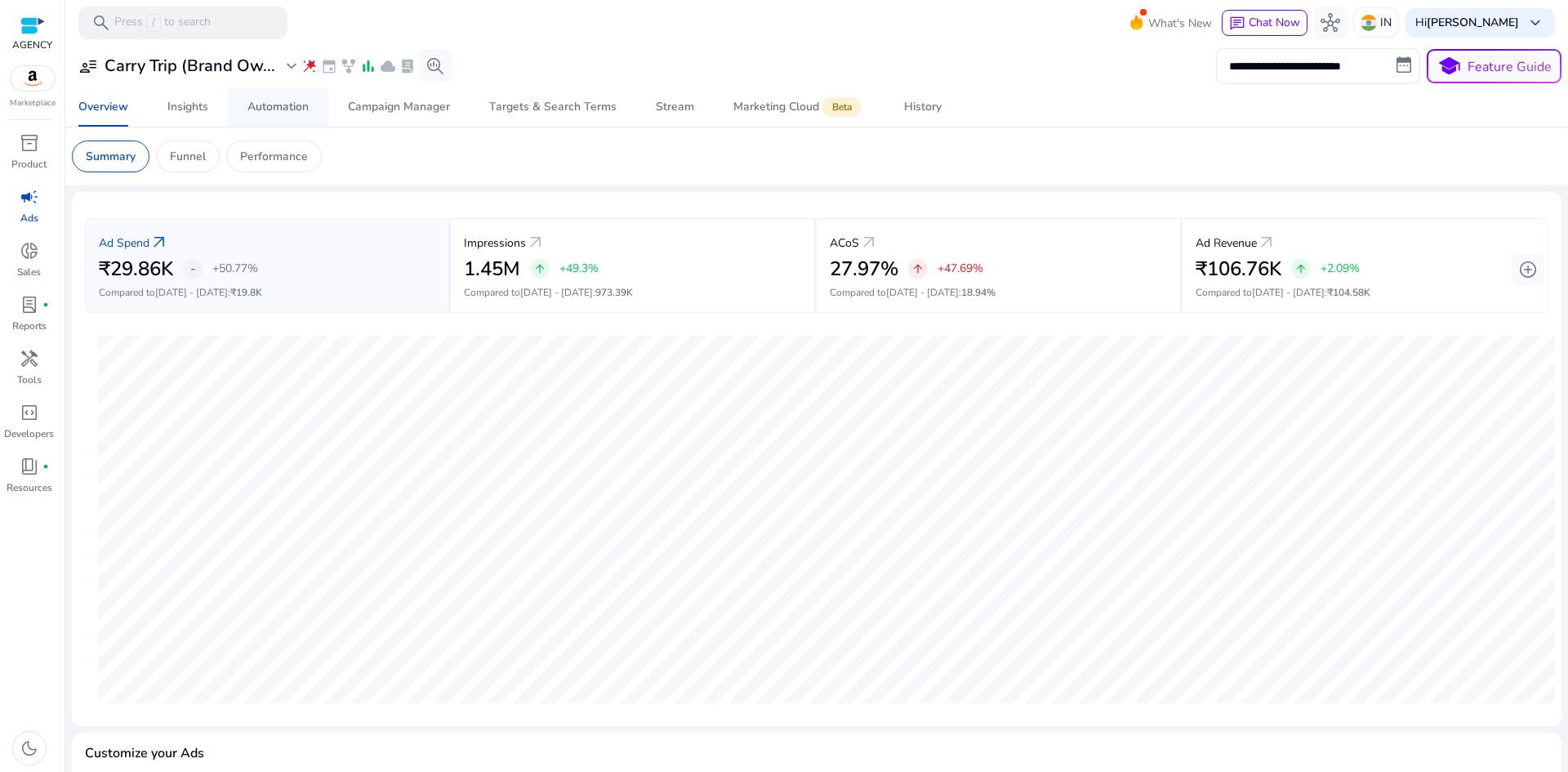
click at [283, 98] on span "Automation" at bounding box center [278, 107] width 61 height 39
